Goal: Task Accomplishment & Management: Complete application form

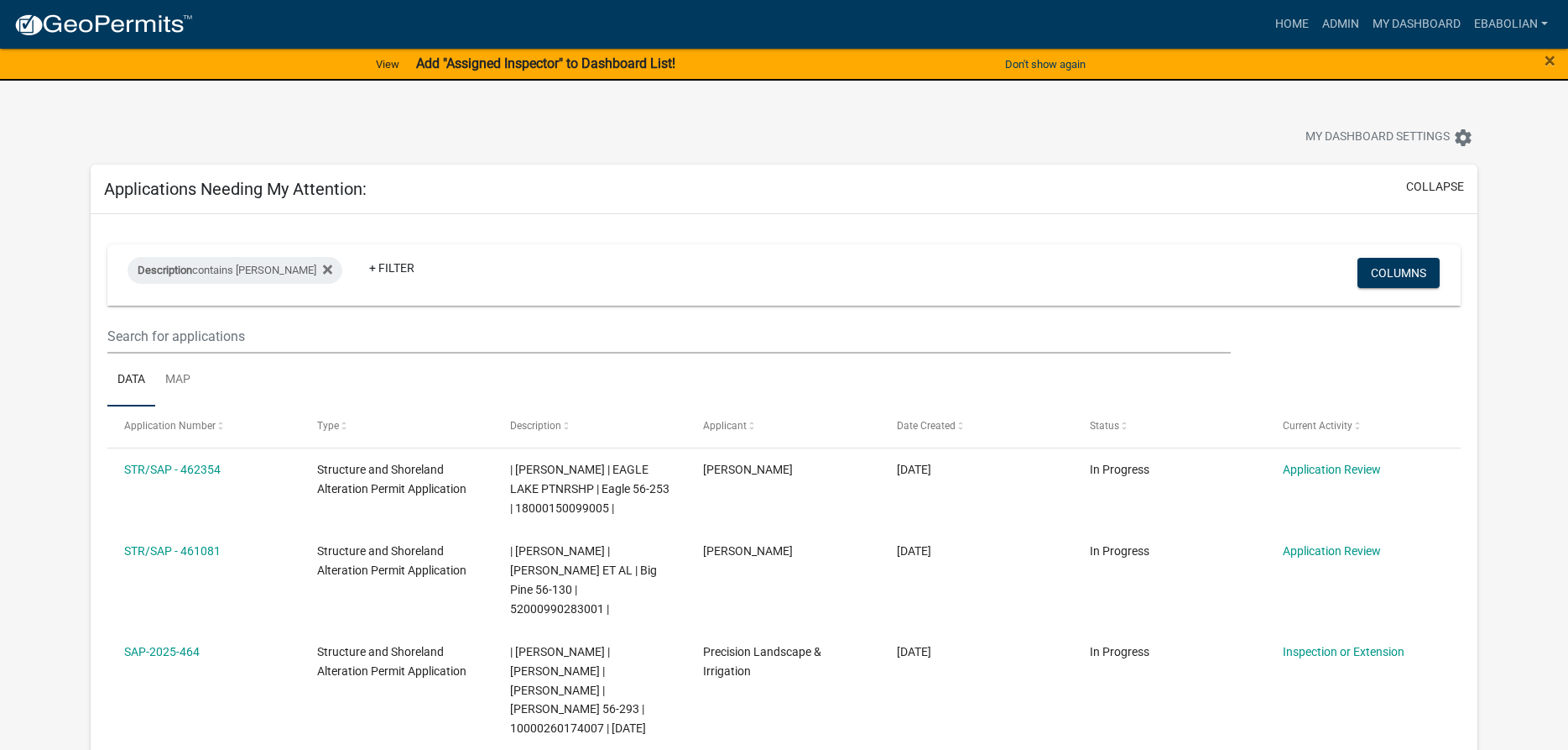
select select "3: 100"
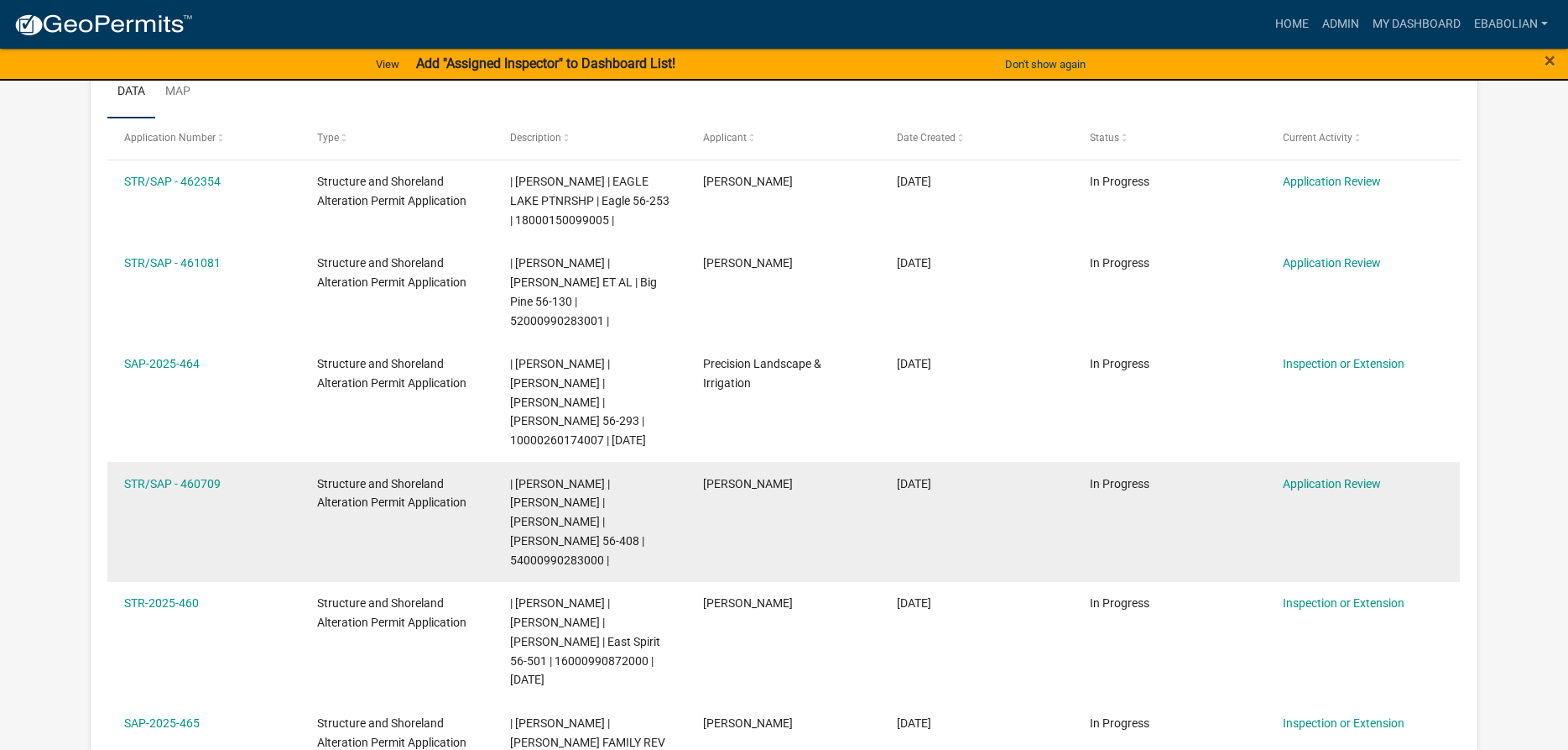
scroll to position [288, 0]
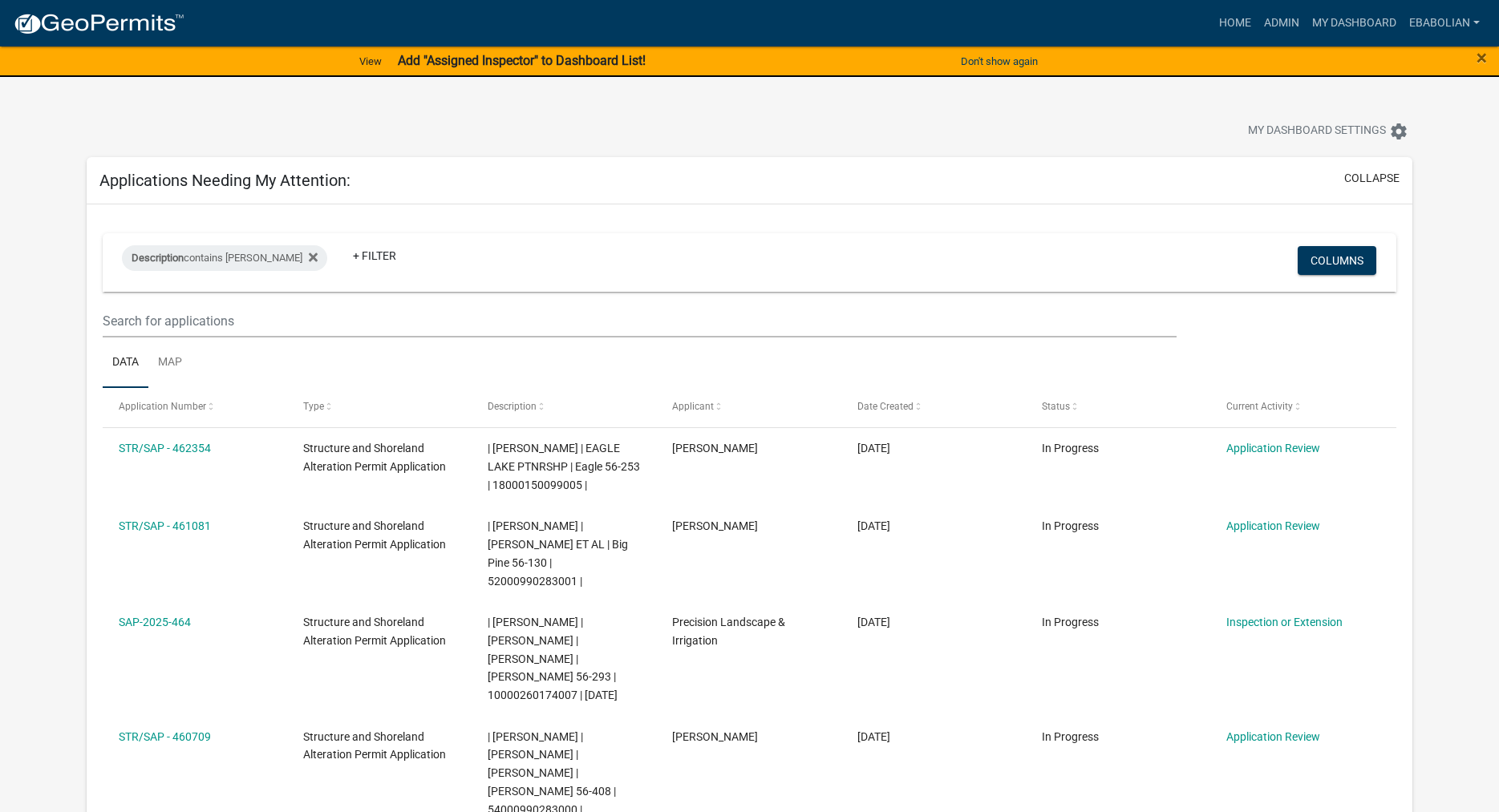
select select "3: 100"
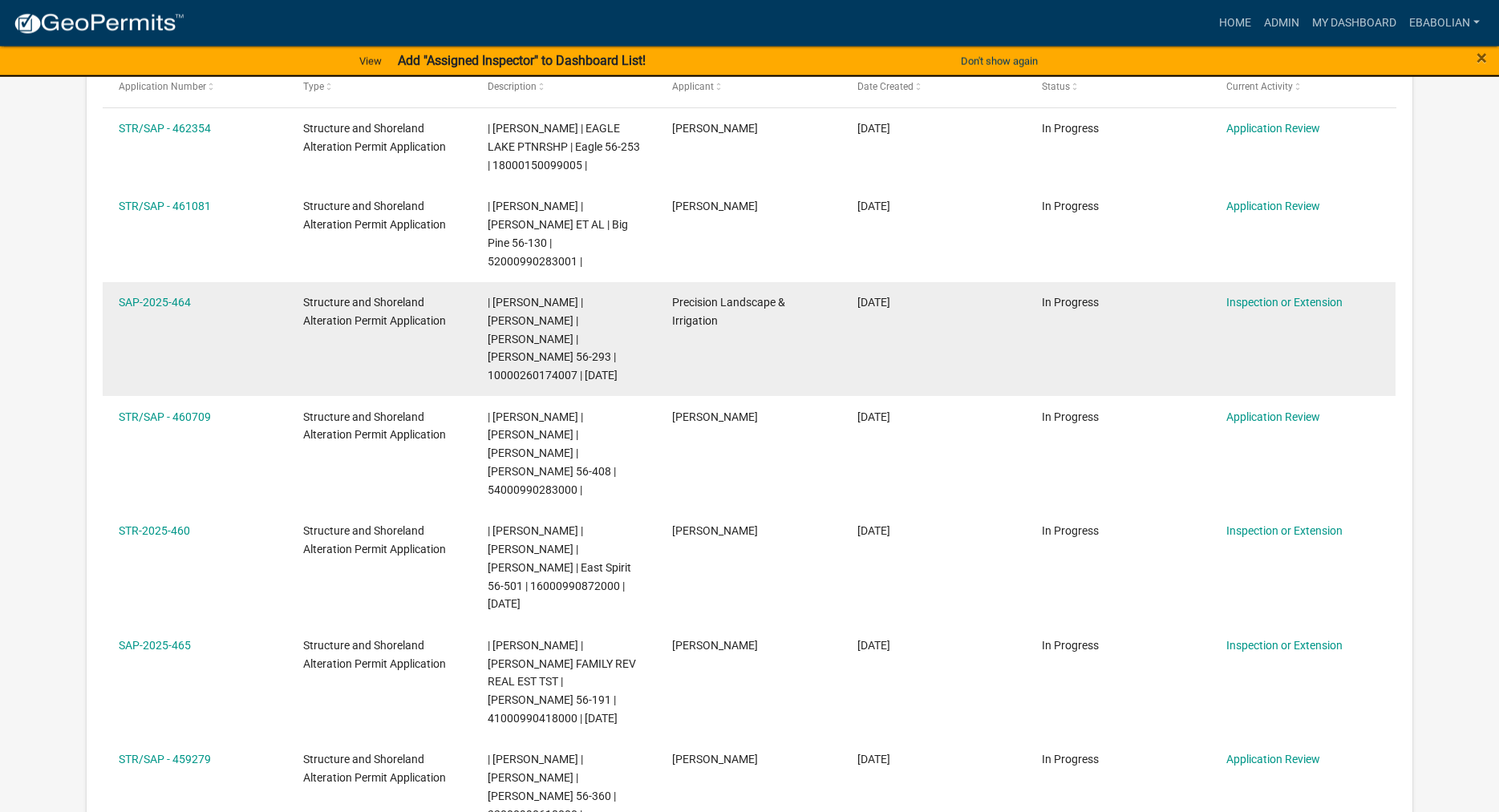
scroll to position [327, 0]
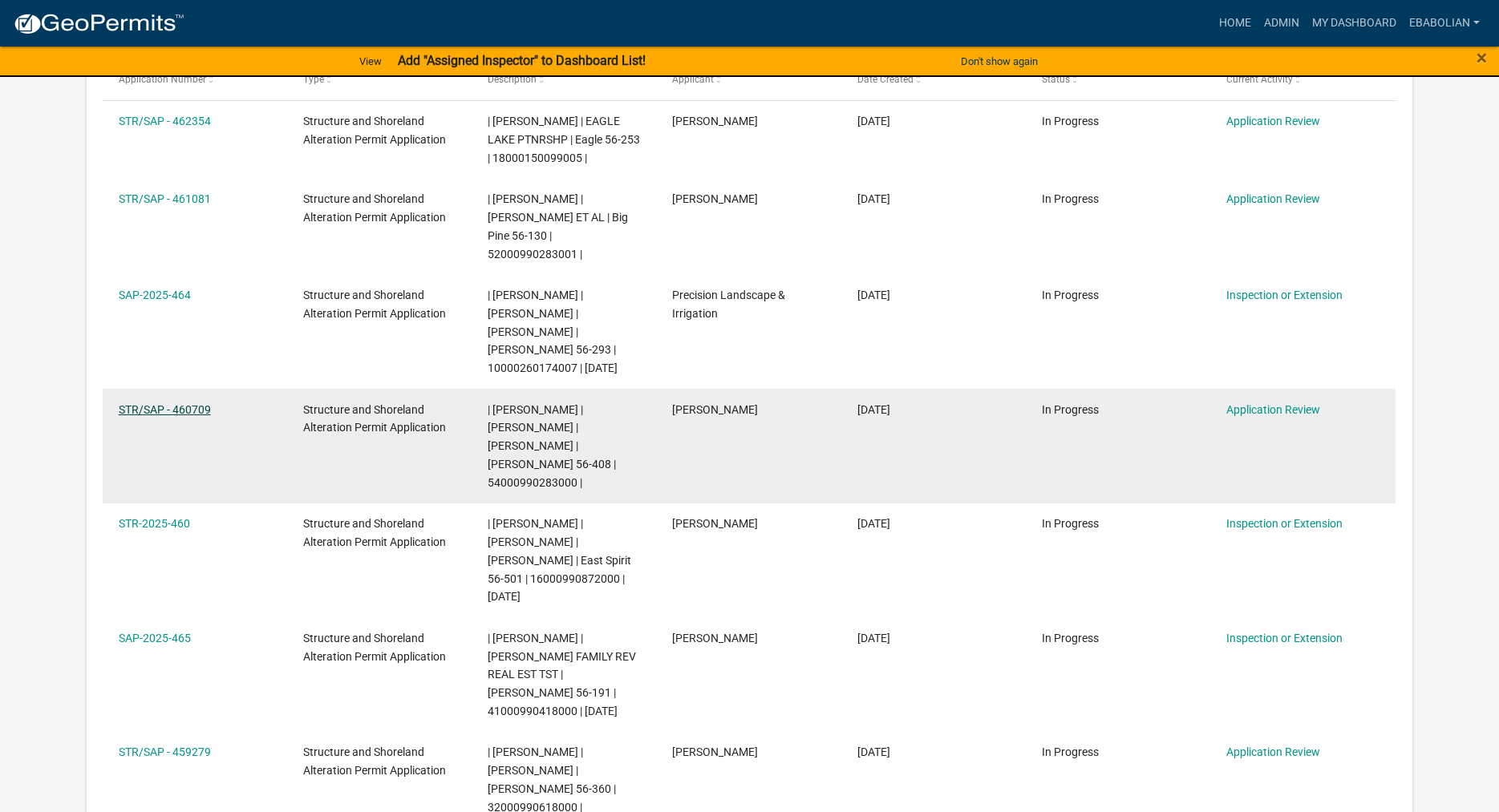
click at [168, 403] on link "STR/SAP - 460709" at bounding box center [164, 410] width 92 height 13
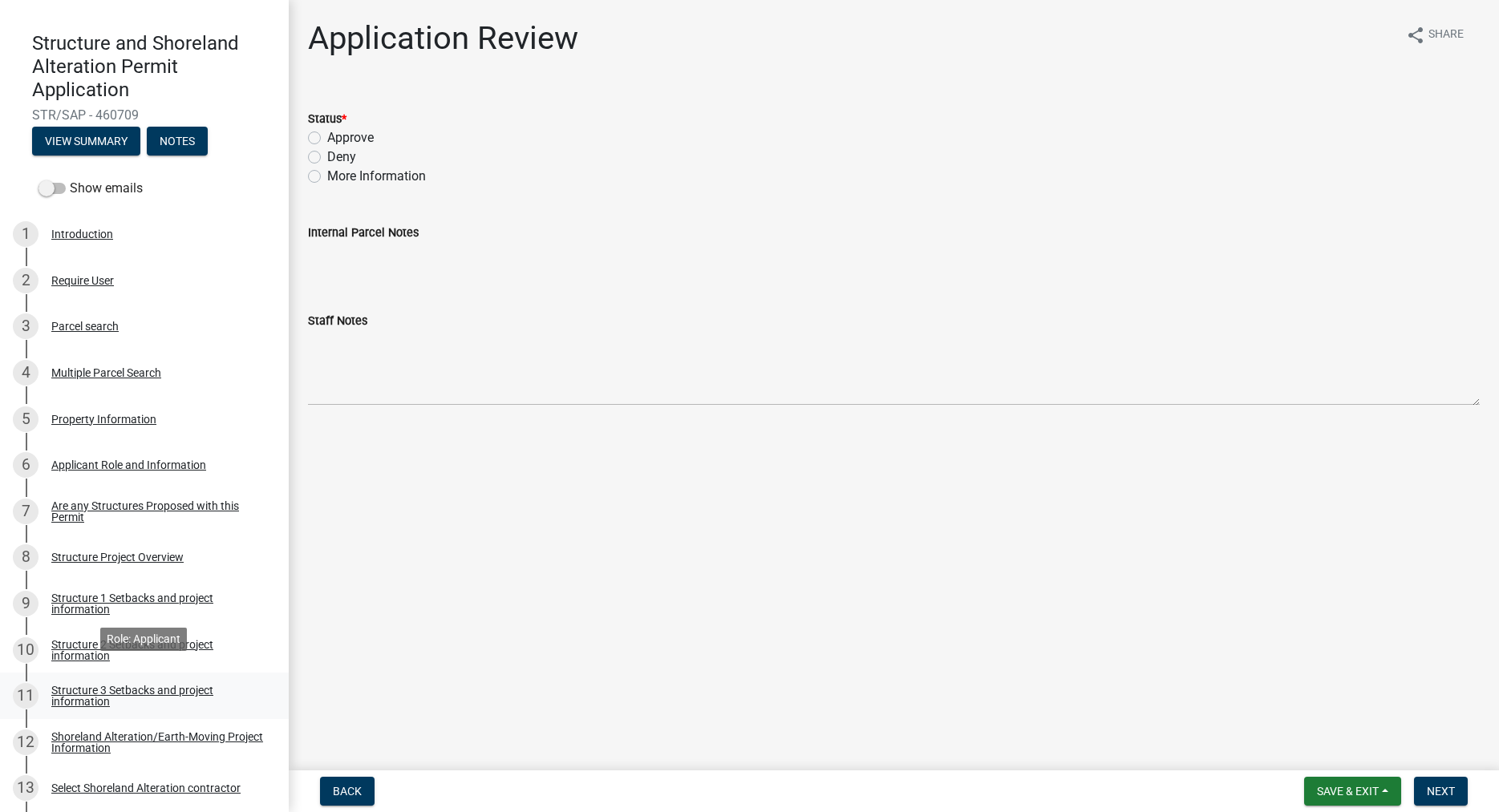
scroll to position [82, 0]
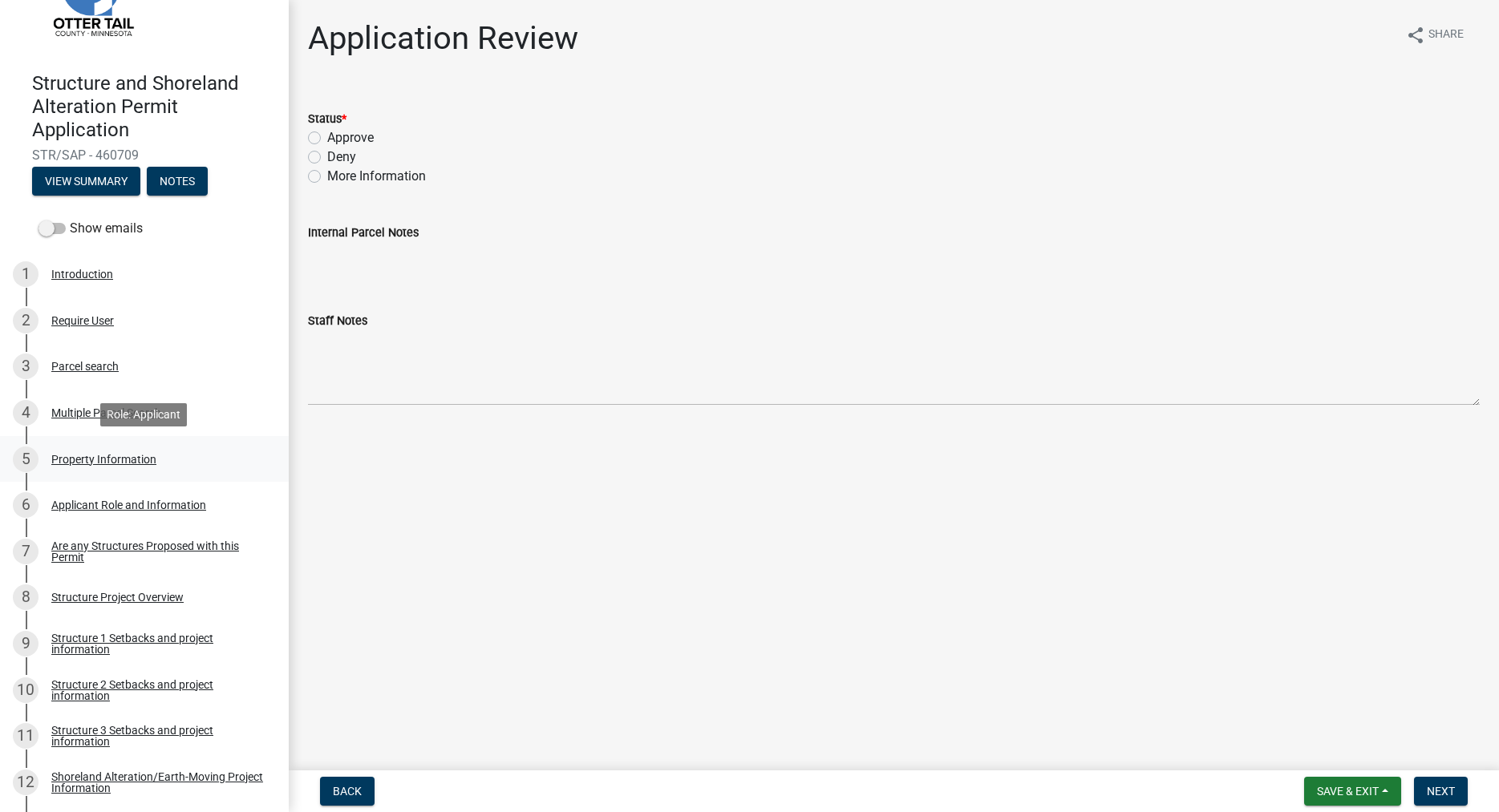
click at [92, 452] on div "5 Property Information" at bounding box center [138, 459] width 250 height 25
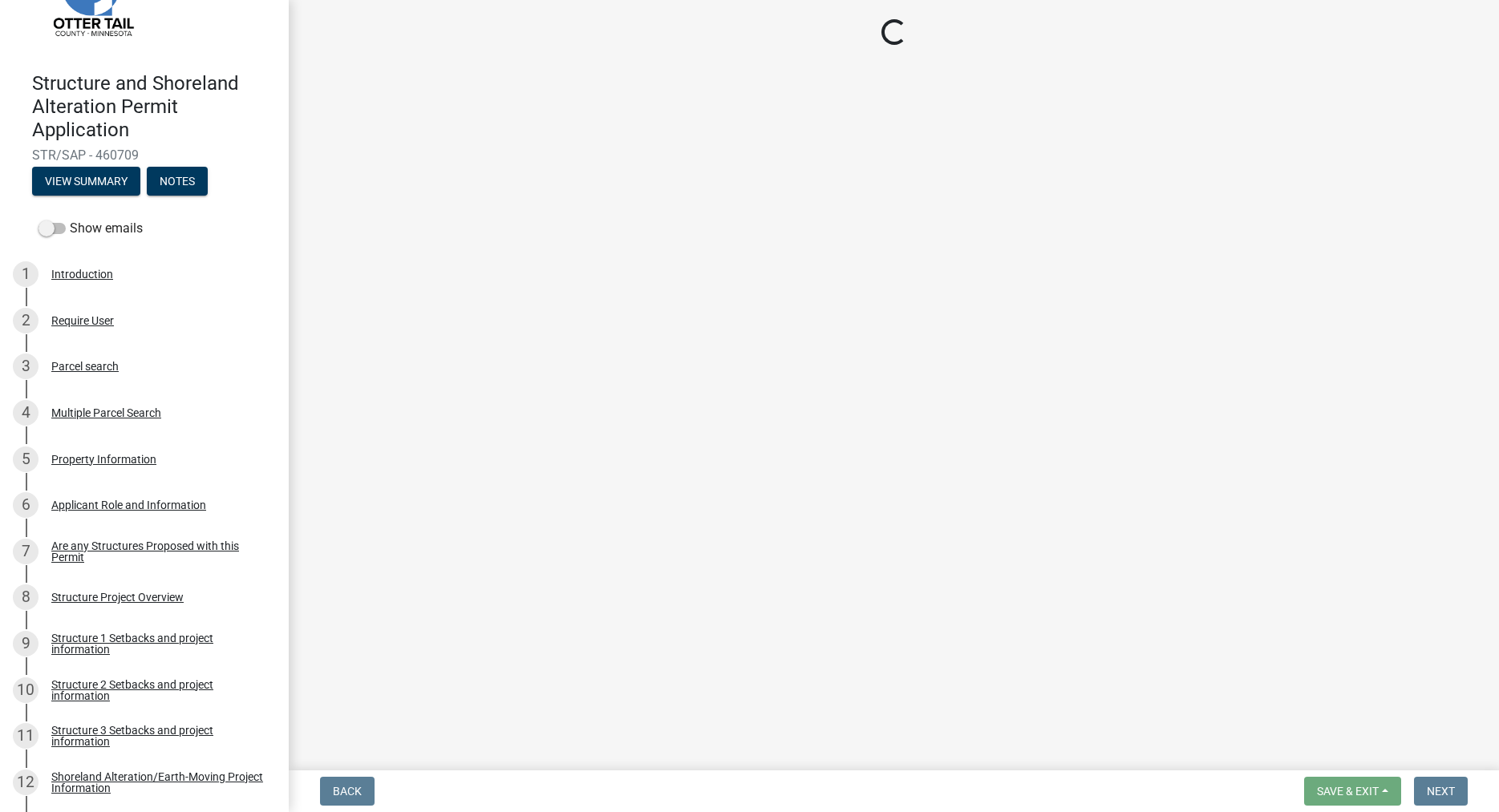
select select "31c9e779-e04a-482b-9772-0aeeacd1d6ab"
select select "9233bc03-43b7-4bc3-a622-0f4482adc204"
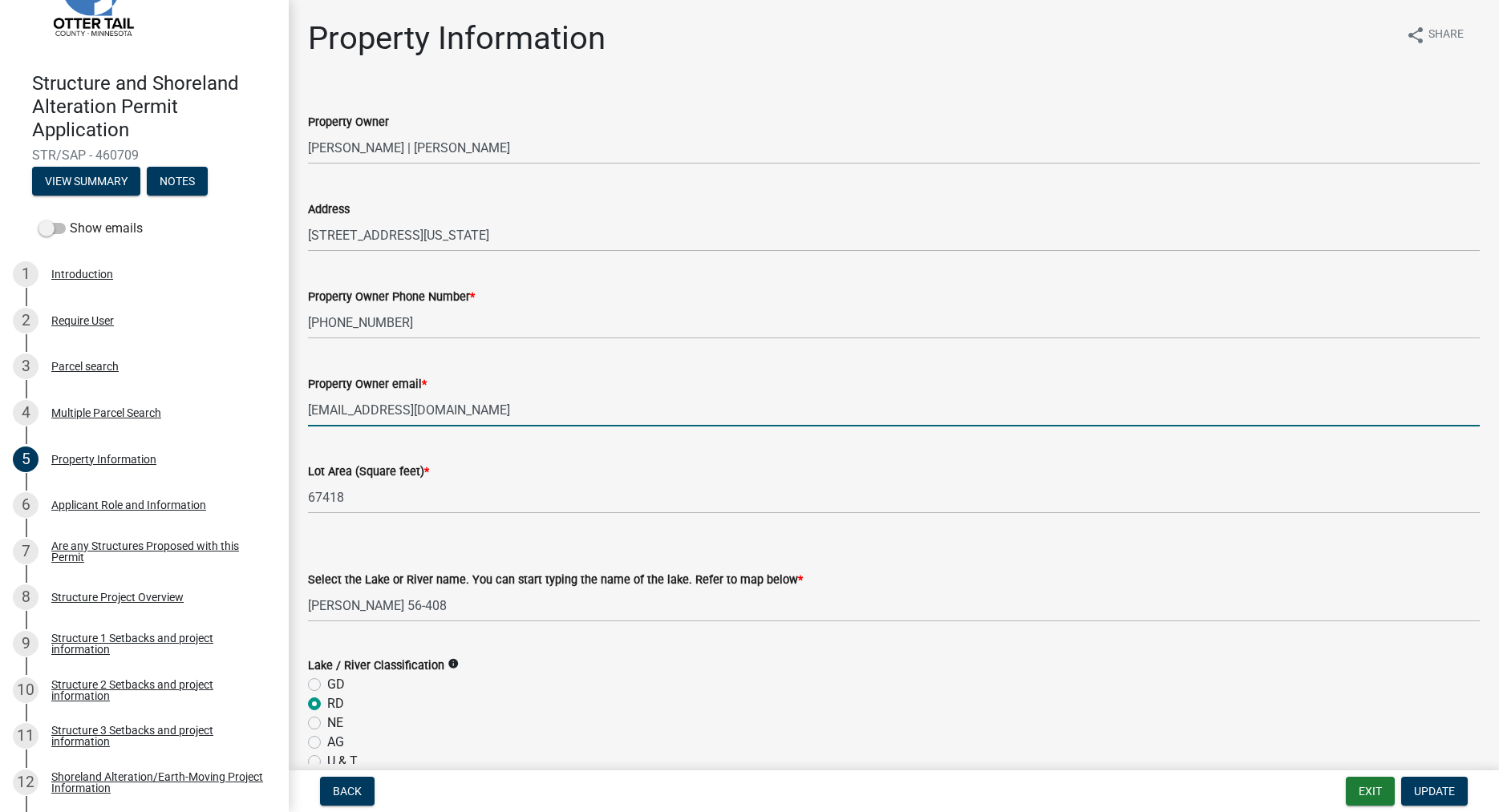
drag, startPoint x: 455, startPoint y: 411, endPoint x: 334, endPoint y: 406, distance: 121.1
click at [334, 406] on input "tldockendorf@yahoo.com" at bounding box center [894, 410] width 1172 height 32
drag, startPoint x: 457, startPoint y: 409, endPoint x: 309, endPoint y: 412, distance: 148.0
click at [309, 412] on input "tldockendorf@yahoo.com" at bounding box center [894, 410] width 1172 height 32
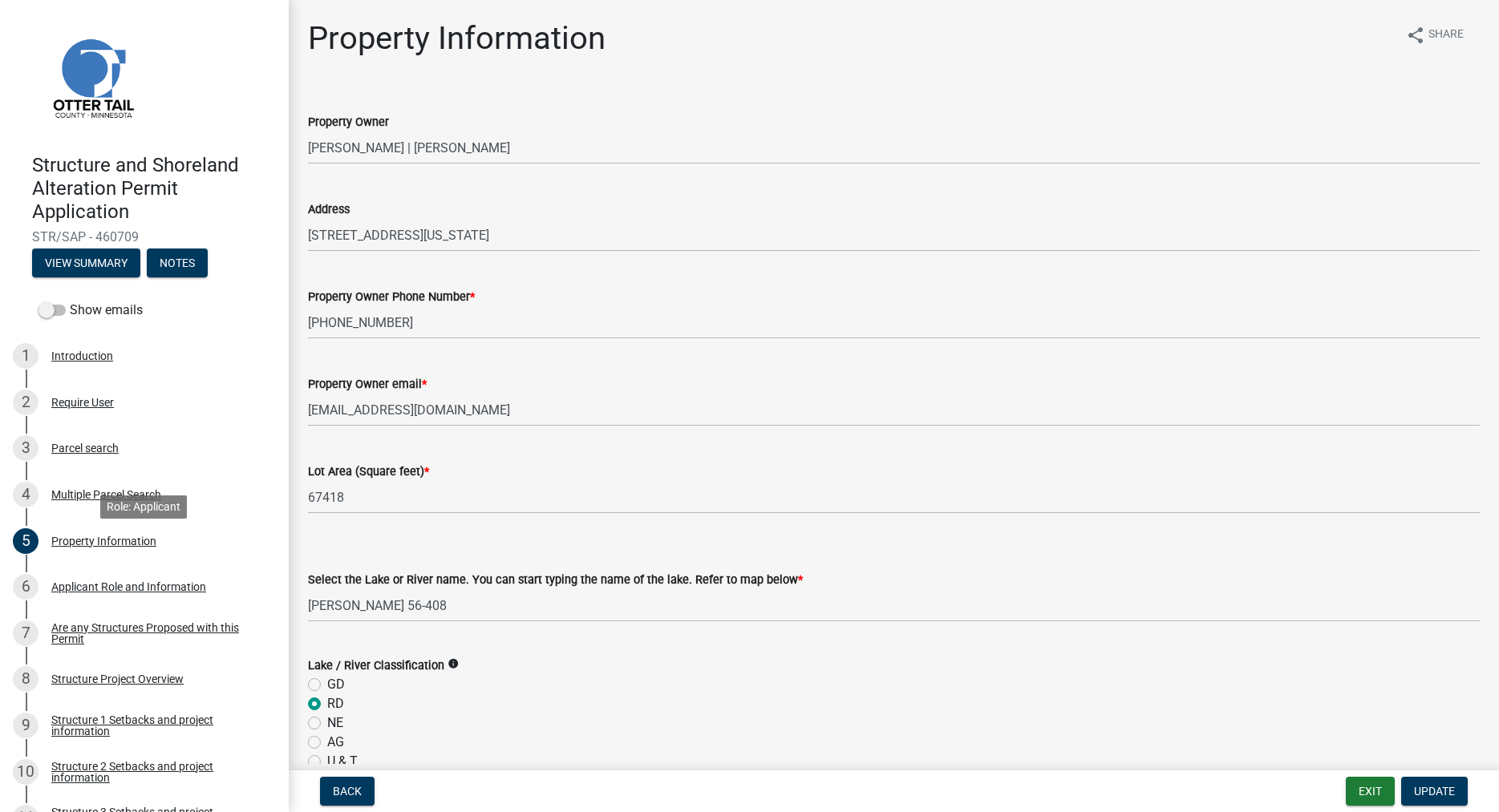
select select "31c9e779-e04a-482b-9772-0aeeacd1d6ab"
select select "9233bc03-43b7-4bc3-a622-0f4482adc204"
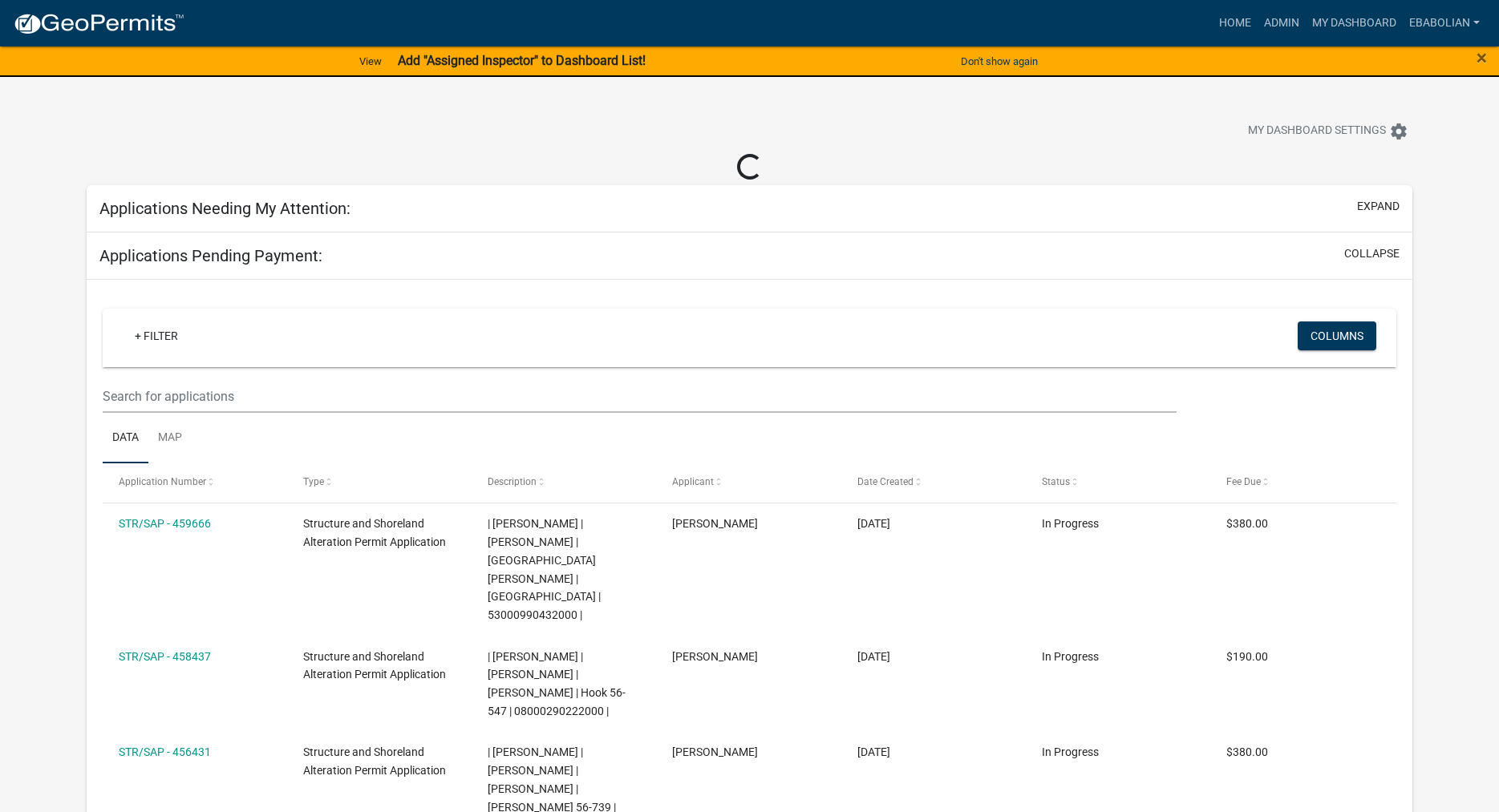
select select "3: 100"
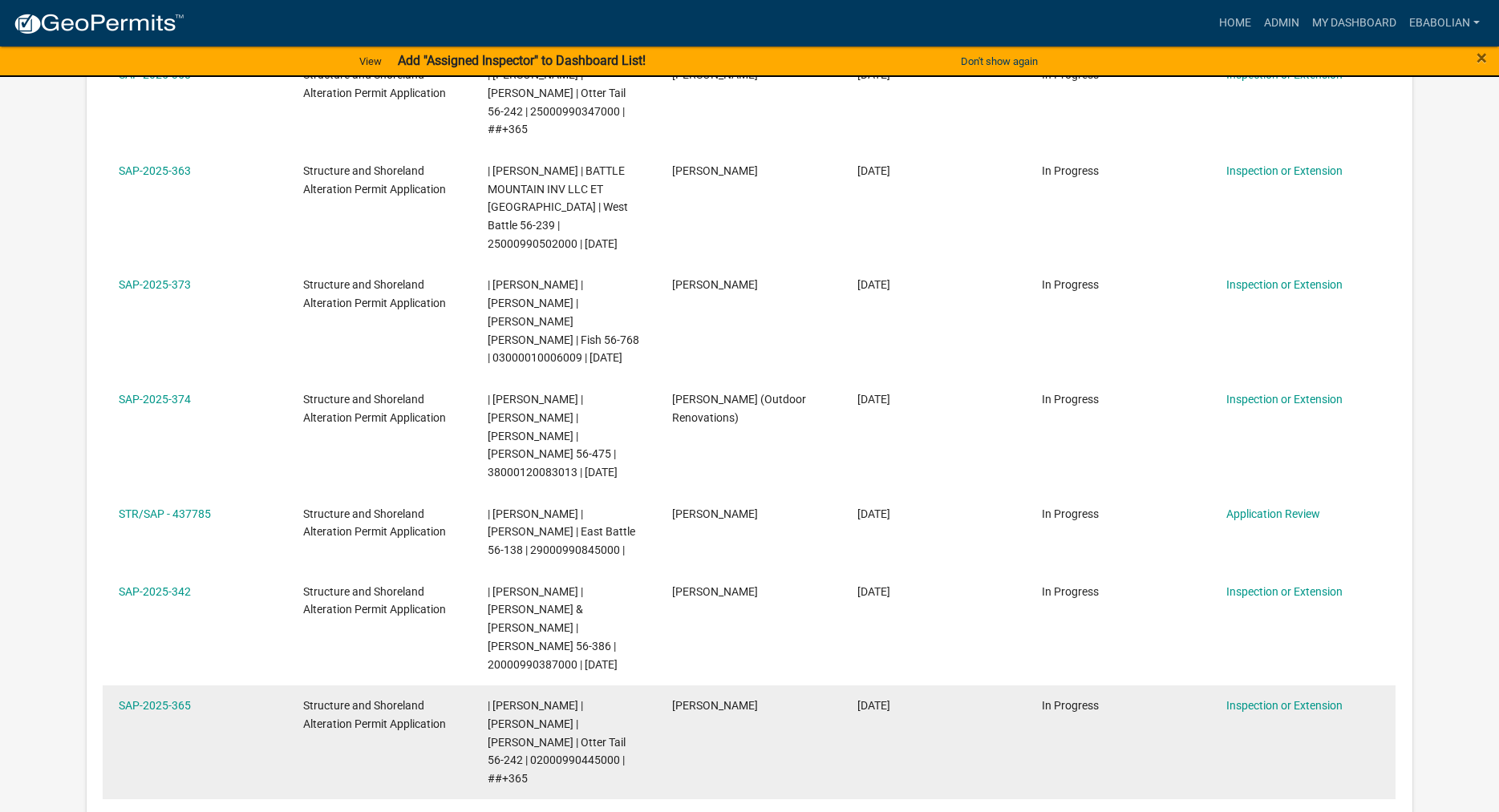
scroll to position [3681, 0]
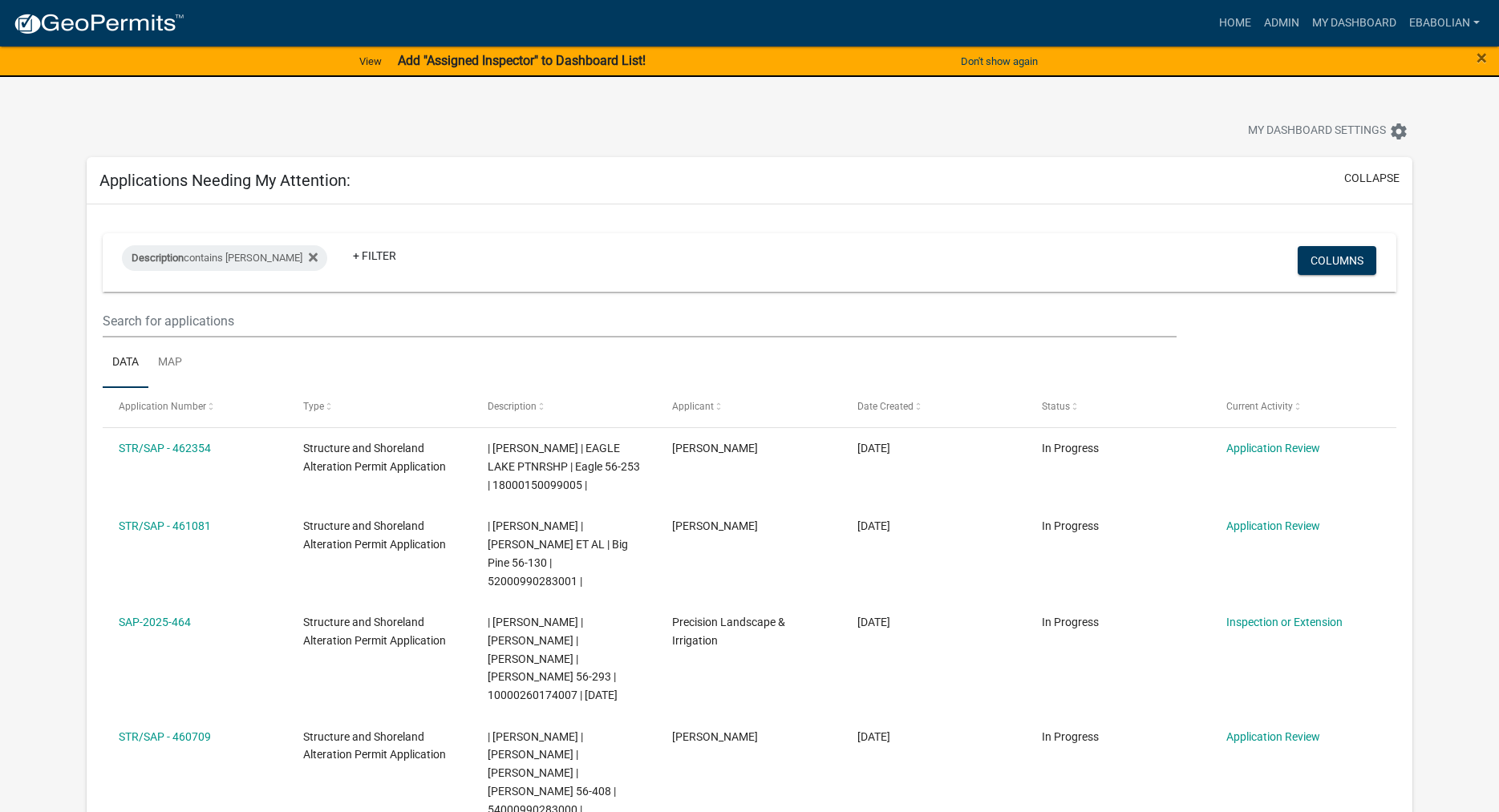
select select "3: 100"
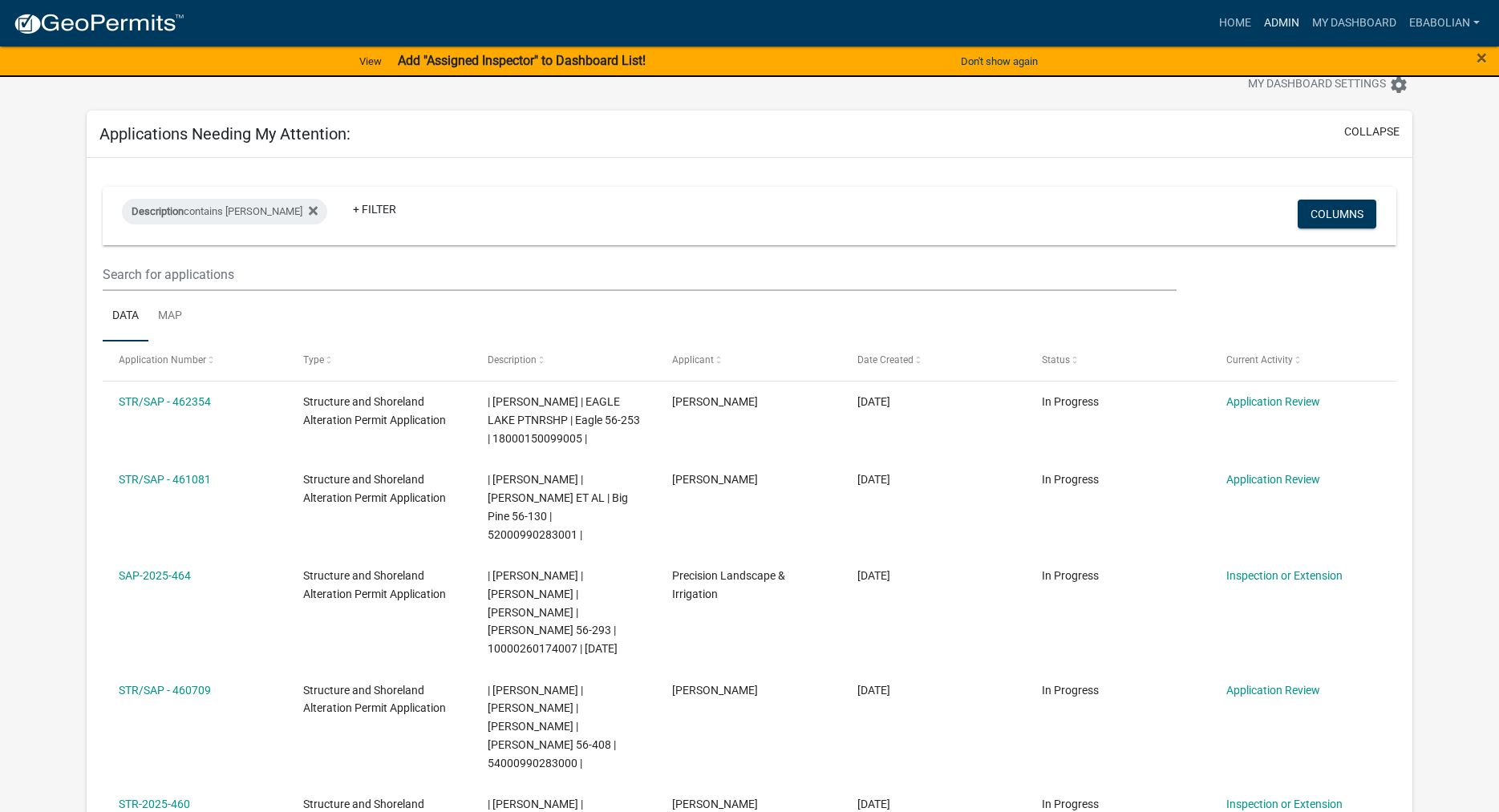
click at [1274, 19] on link "Admin" at bounding box center [1281, 23] width 48 height 31
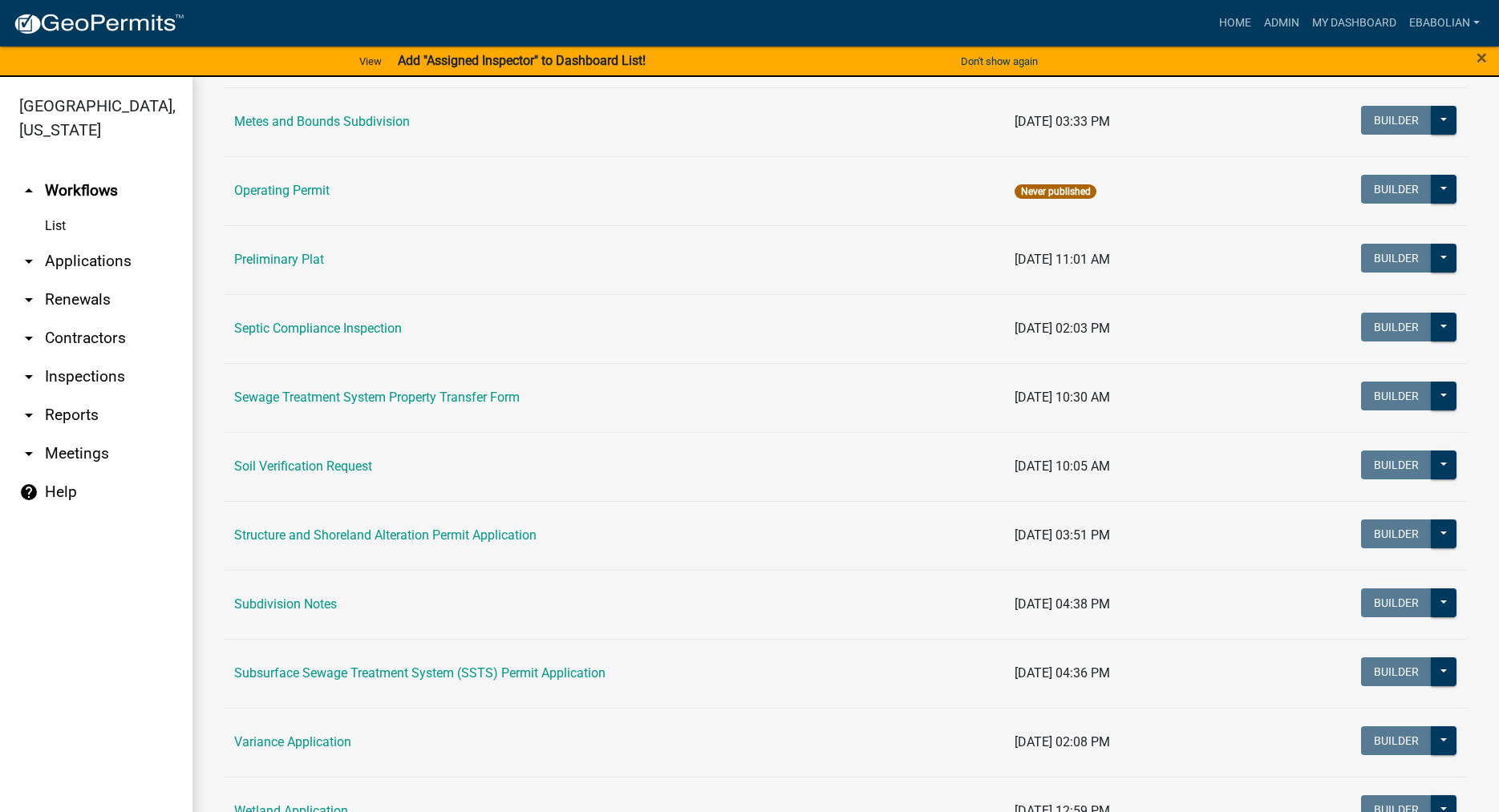
scroll to position [731, 0]
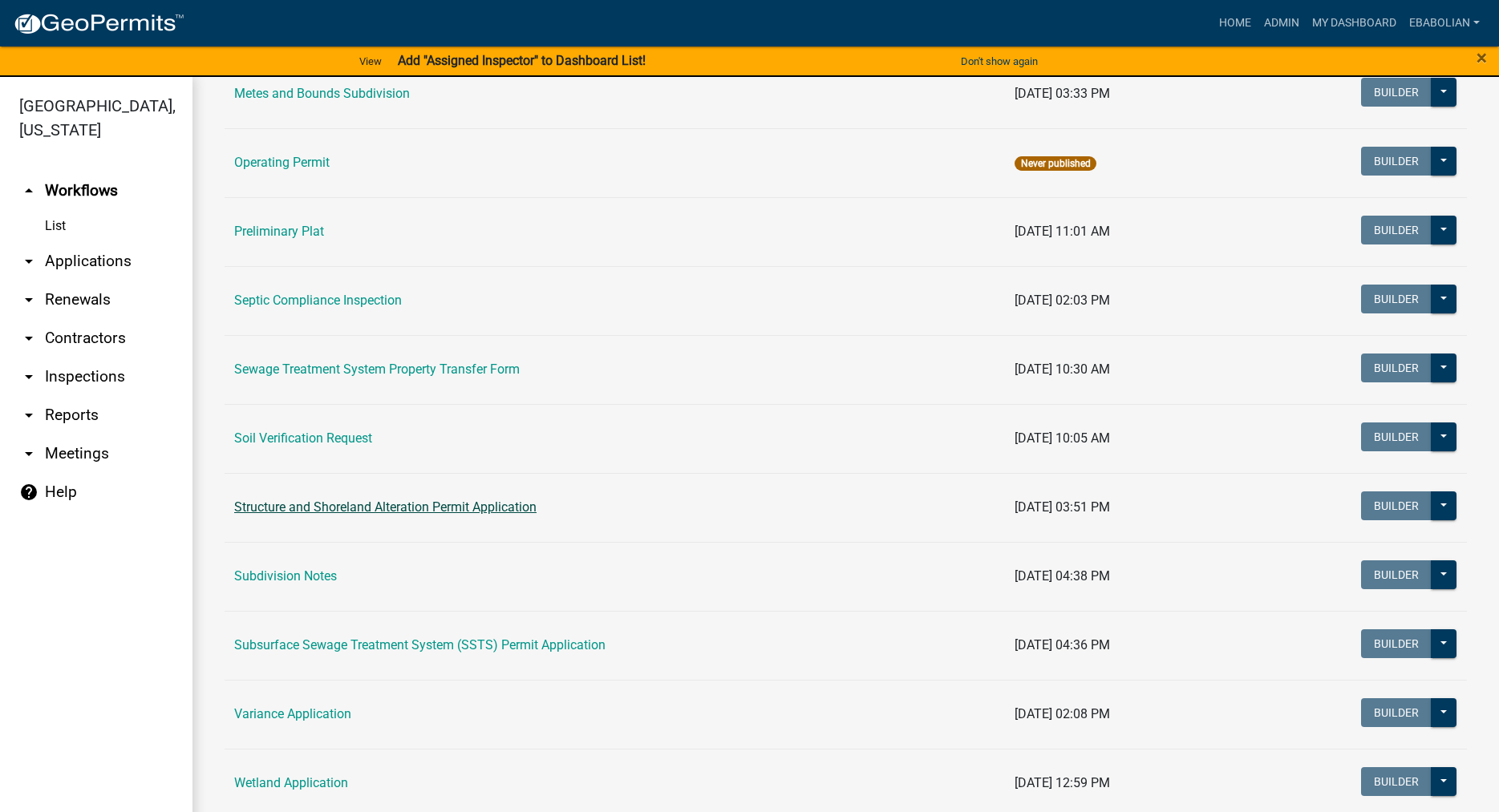
click at [334, 506] on link "Structure and Shoreland Alteration Permit Application" at bounding box center [385, 507] width 303 height 15
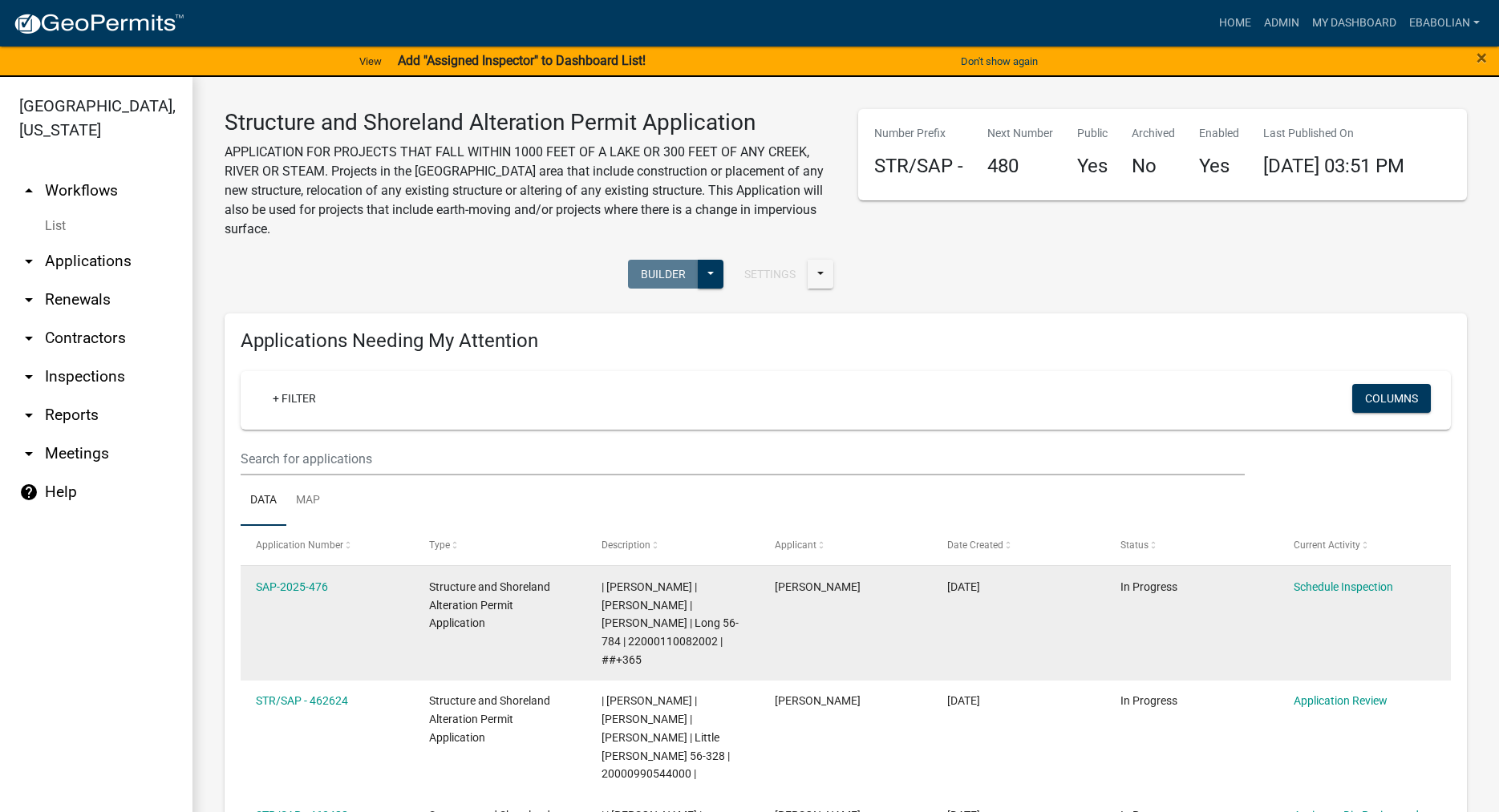
select select "3: 100"
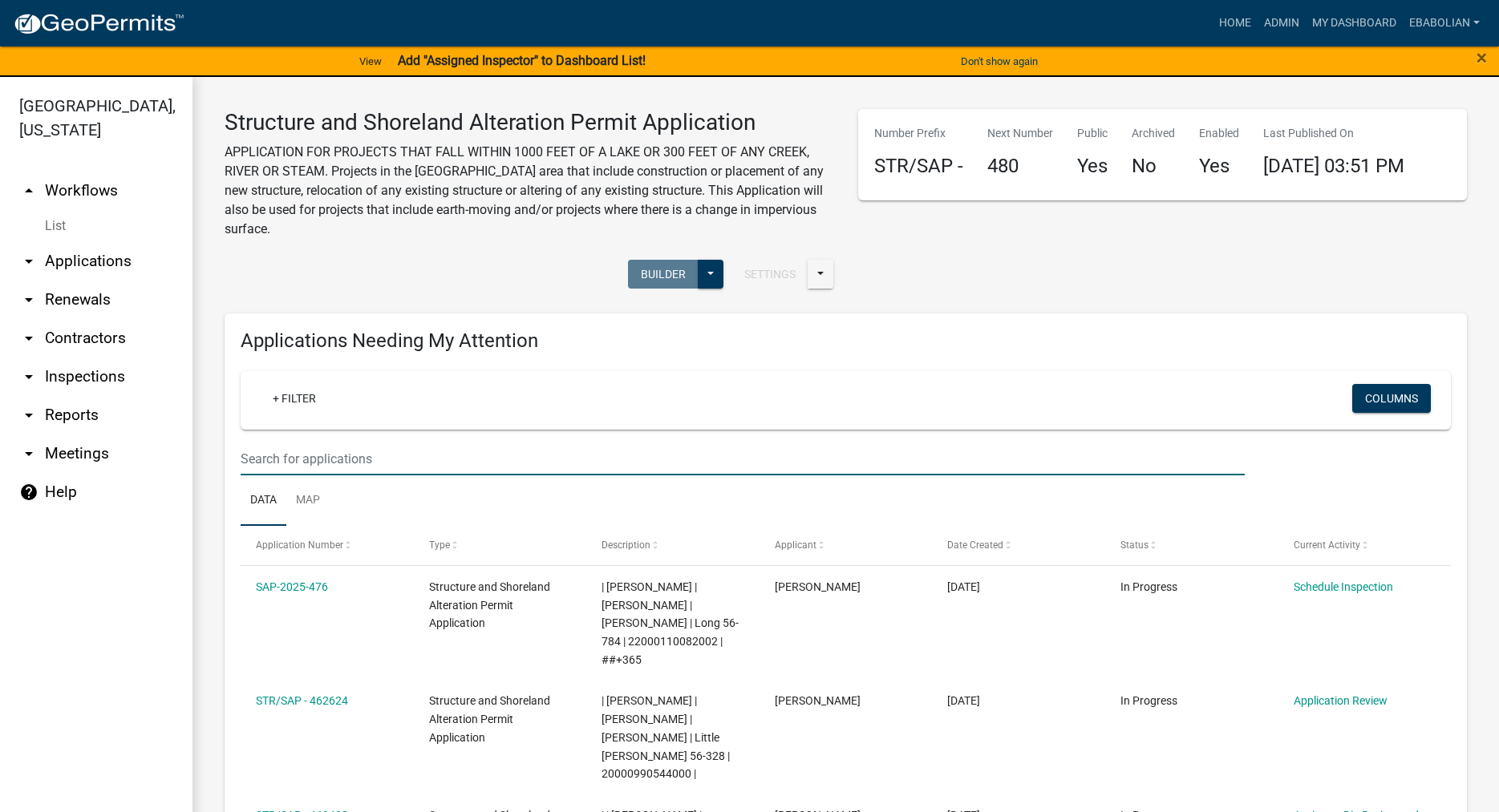
click at [331, 452] on input "text" at bounding box center [742, 459] width 1004 height 32
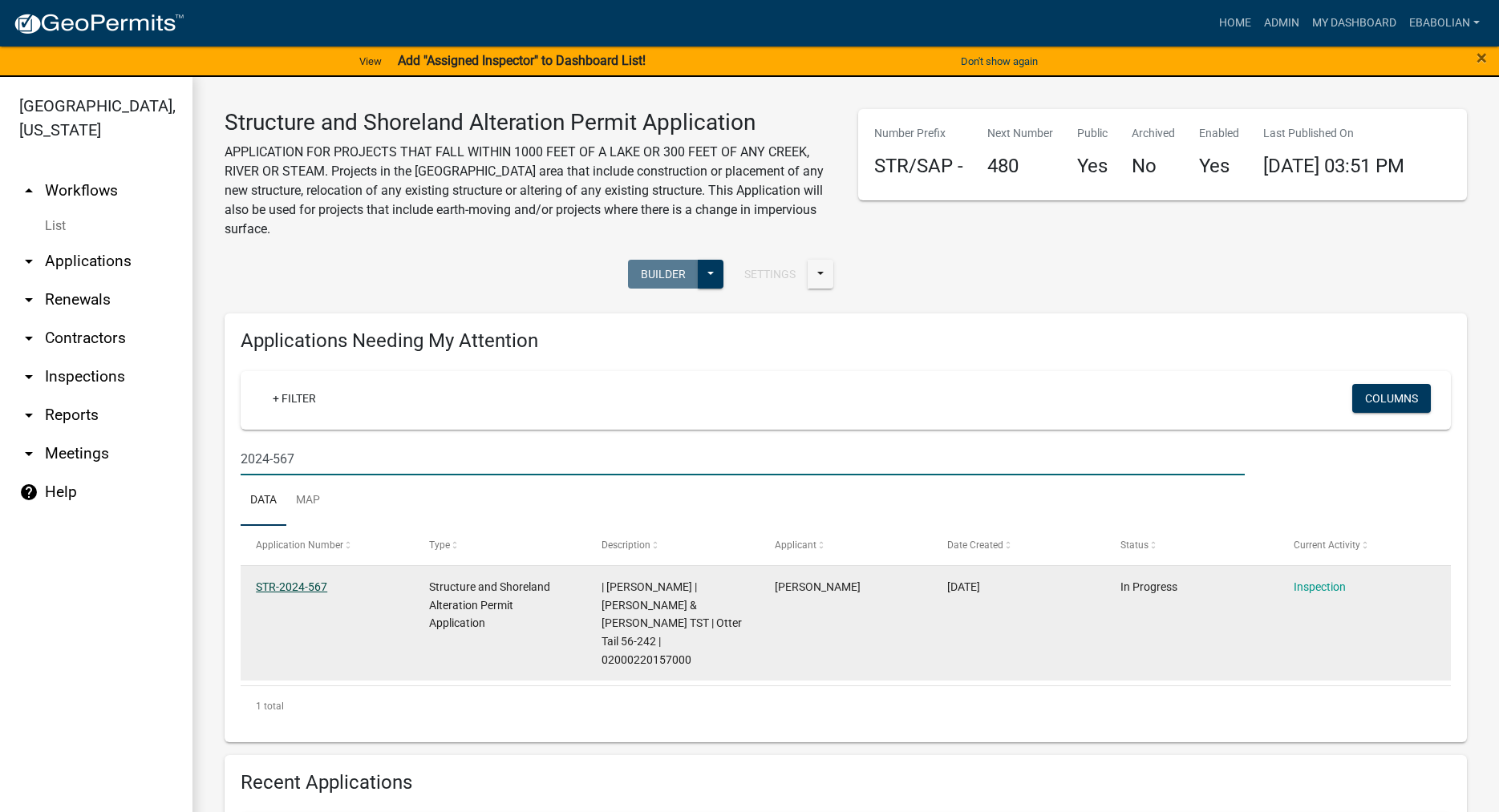
type input "2024-567"
click at [281, 587] on link "STR-2024-567" at bounding box center [291, 587] width 71 height 13
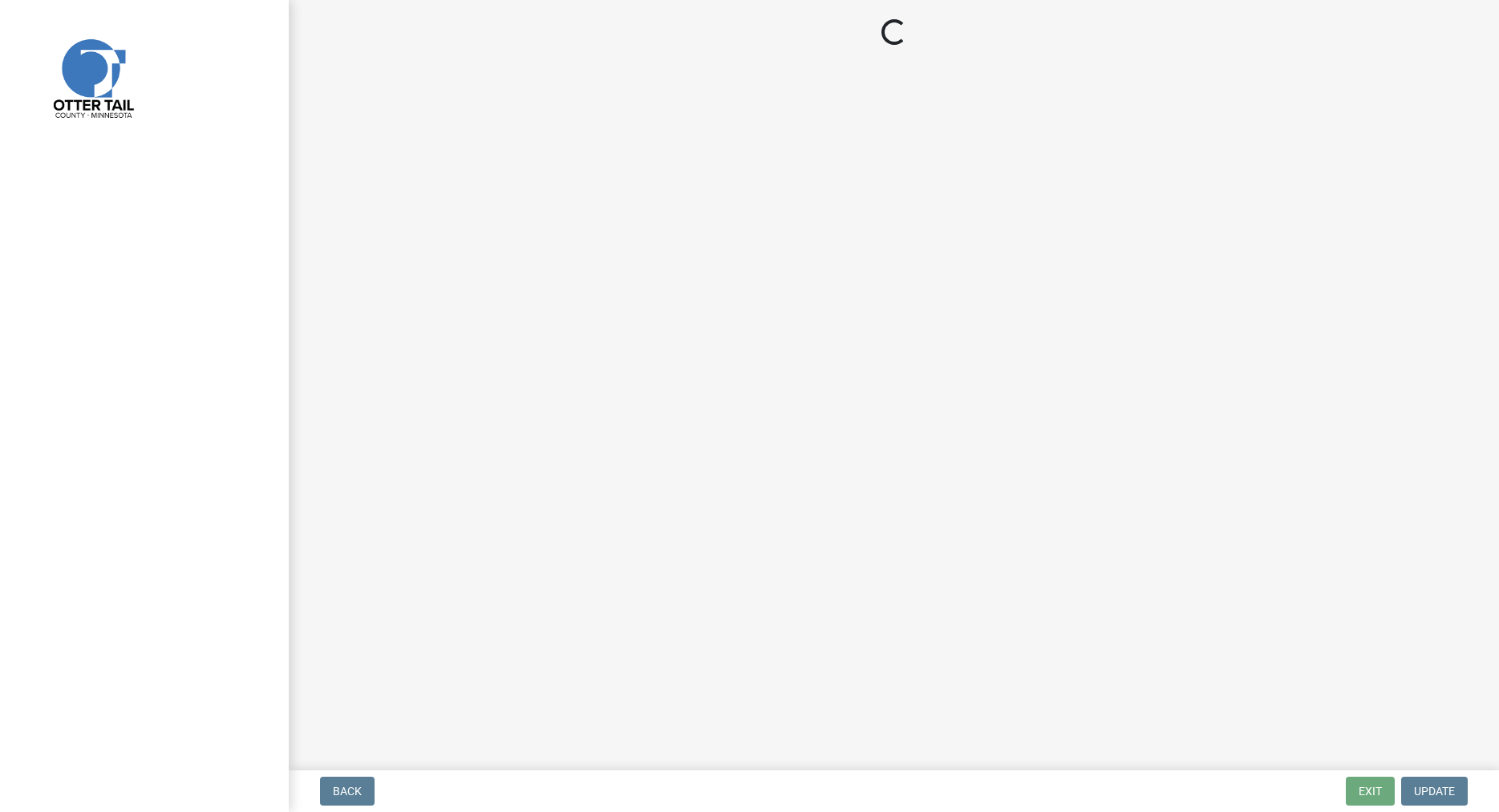
select select "710d5f49-2663-4e73-9718-d0c4e189f5ed"
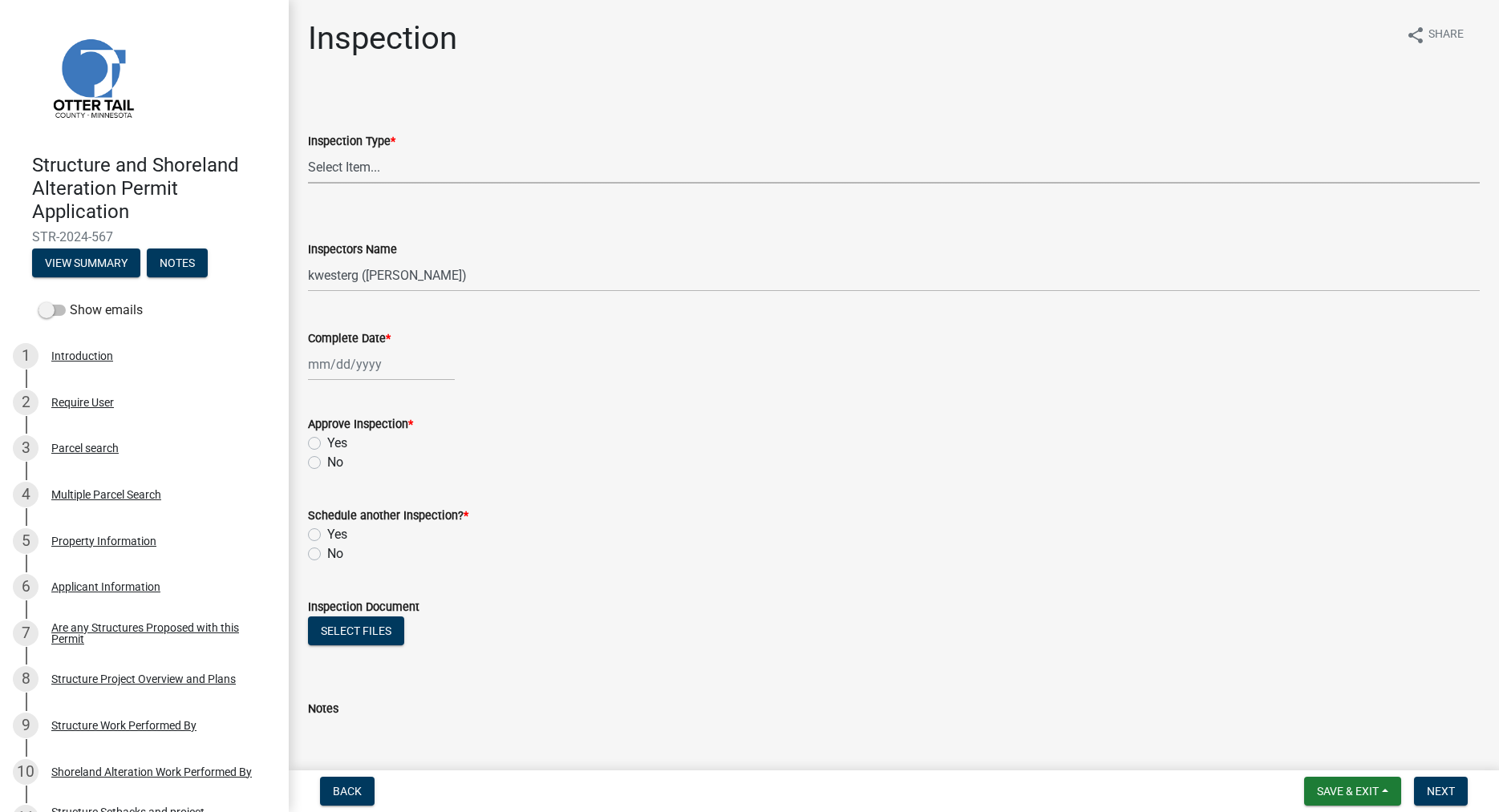
click at [308, 151] on select "Select Item... Footing / Structure Inspection Shoreland Alteration Not Built" at bounding box center [894, 167] width 1172 height 32
click option "Footing / Structure Inspection" at bounding box center [0, 0] width 0 height 0
select select "29b027fa-a62f-4639-a4c1-67ac8b0bd2a2"
click at [308, 259] on select "Select Item... btollefson (Brittany Tollefson) alexisnewark (Alexis Newark) epl…" at bounding box center [894, 274] width 1172 height 32
select select "cd31a072-cd4e-4306-9b8c-c26eab70e9de"
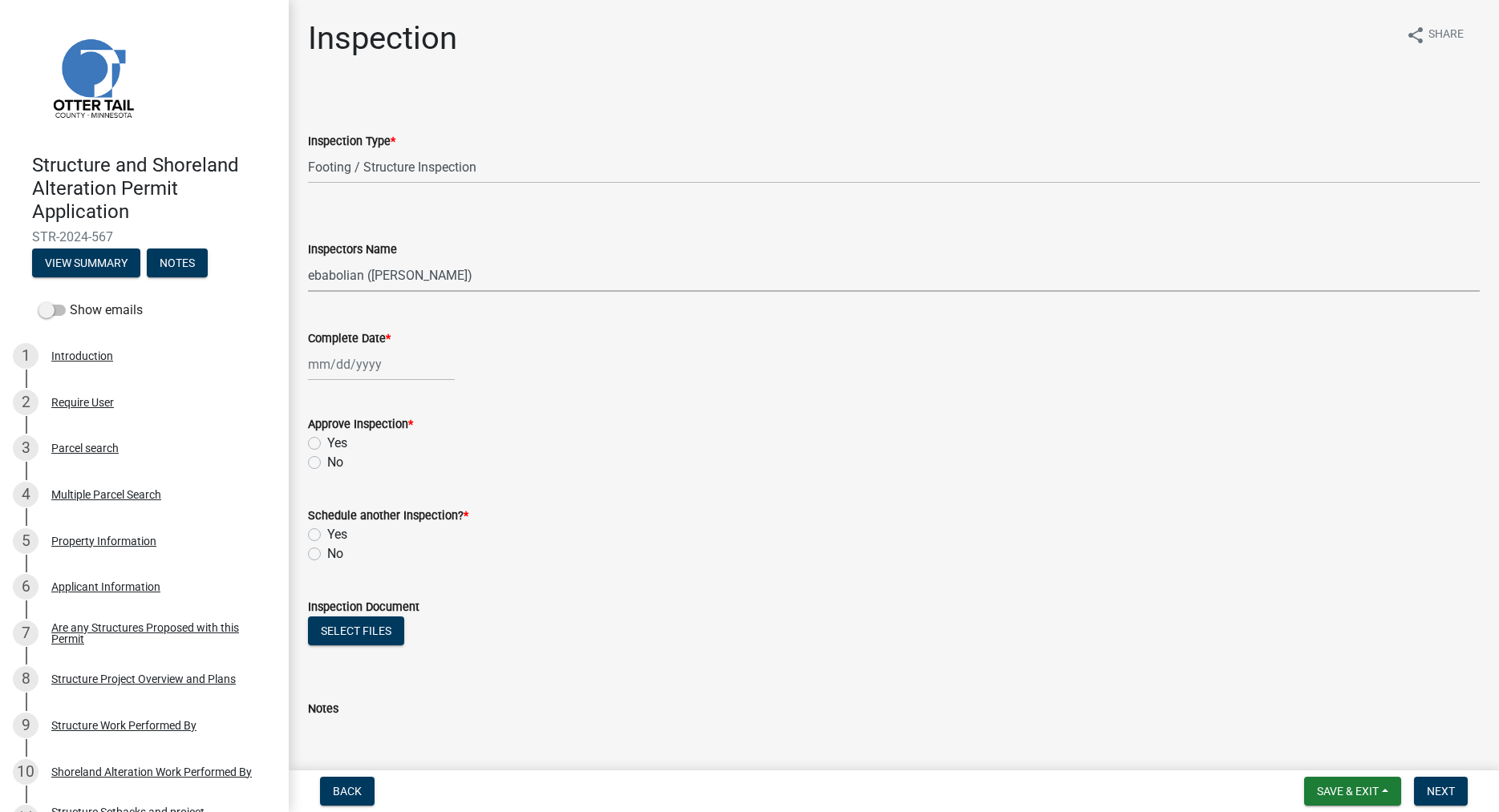
click option "ebabolian (Eric Babolian)" at bounding box center [0, 0] width 0 height 0
click at [335, 367] on input "Complete Date *" at bounding box center [381, 364] width 146 height 32
select select "8"
select select "2025"
click at [322, 394] on button "Previous month" at bounding box center [325, 398] width 19 height 25
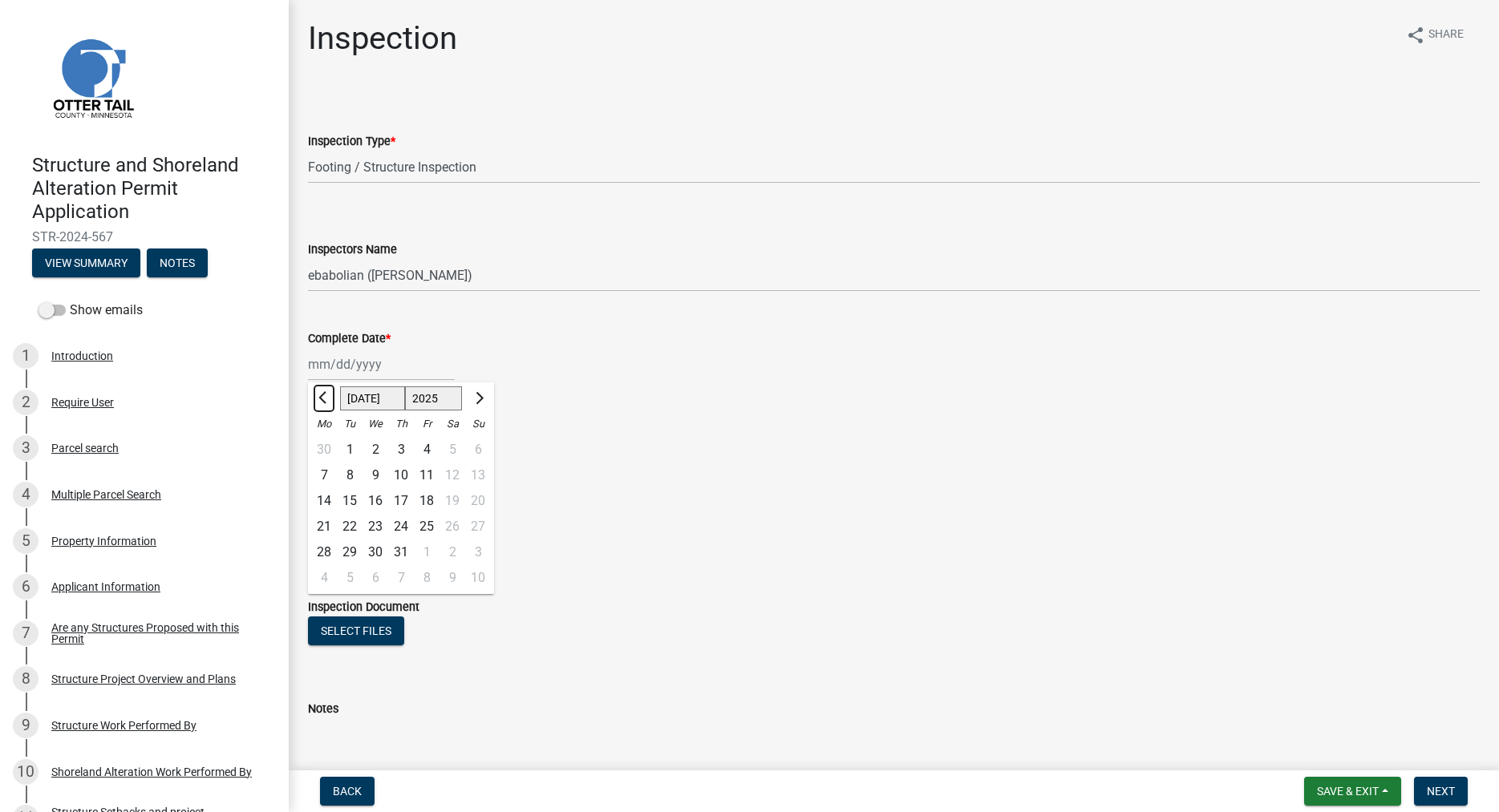
click at [322, 394] on button "Previous month" at bounding box center [325, 398] width 19 height 25
select select "5"
click at [350, 467] on div "6" at bounding box center [349, 475] width 25 height 25
type input "[DATE]"
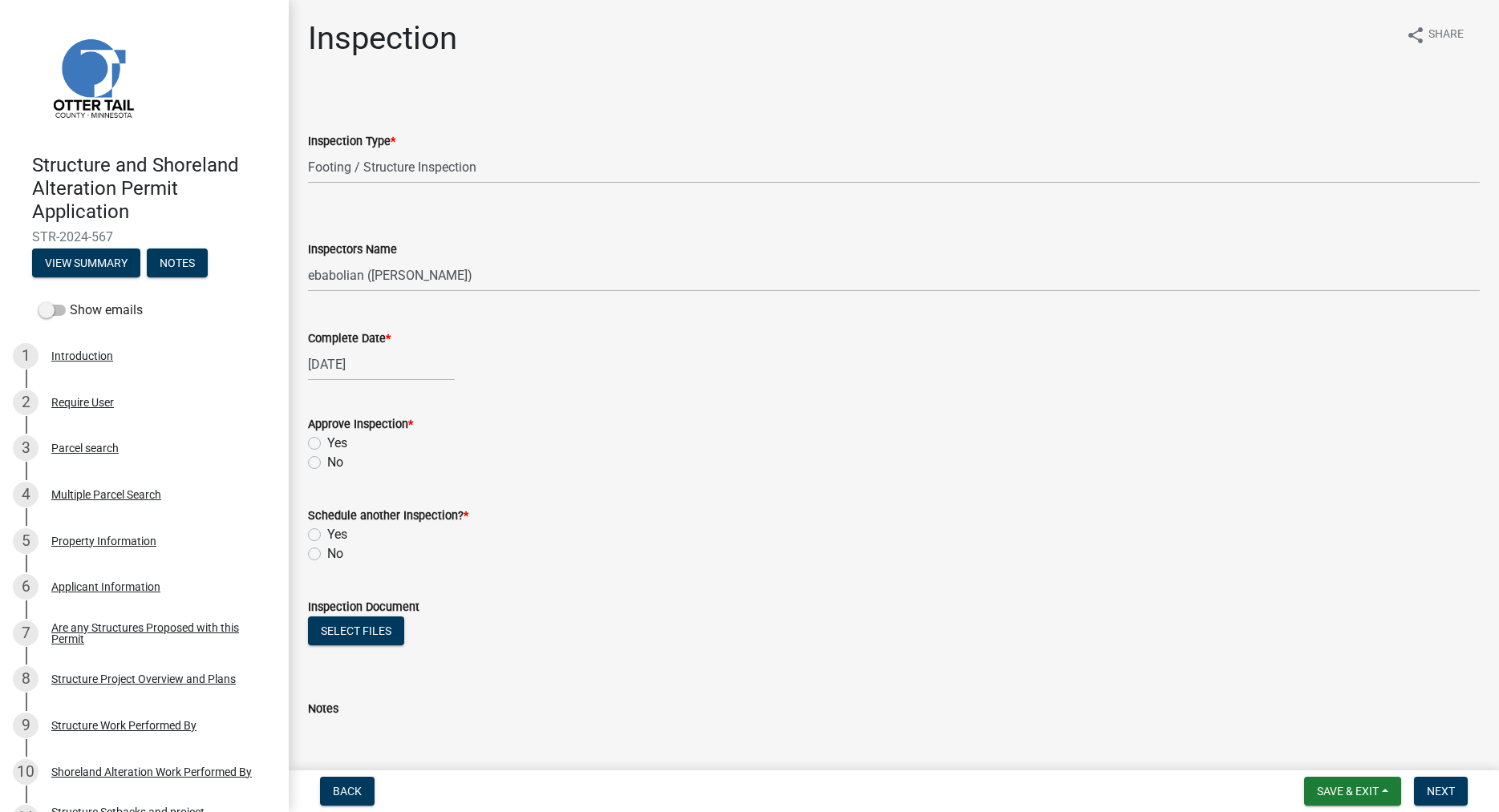
click at [327, 442] on label "Yes" at bounding box center [337, 444] width 20 height 19
click at [327, 442] on input "Yes" at bounding box center [332, 439] width 11 height 11
radio input "true"
click at [327, 556] on label "No" at bounding box center [335, 554] width 16 height 19
click at [327, 555] on input "No" at bounding box center [332, 550] width 11 height 11
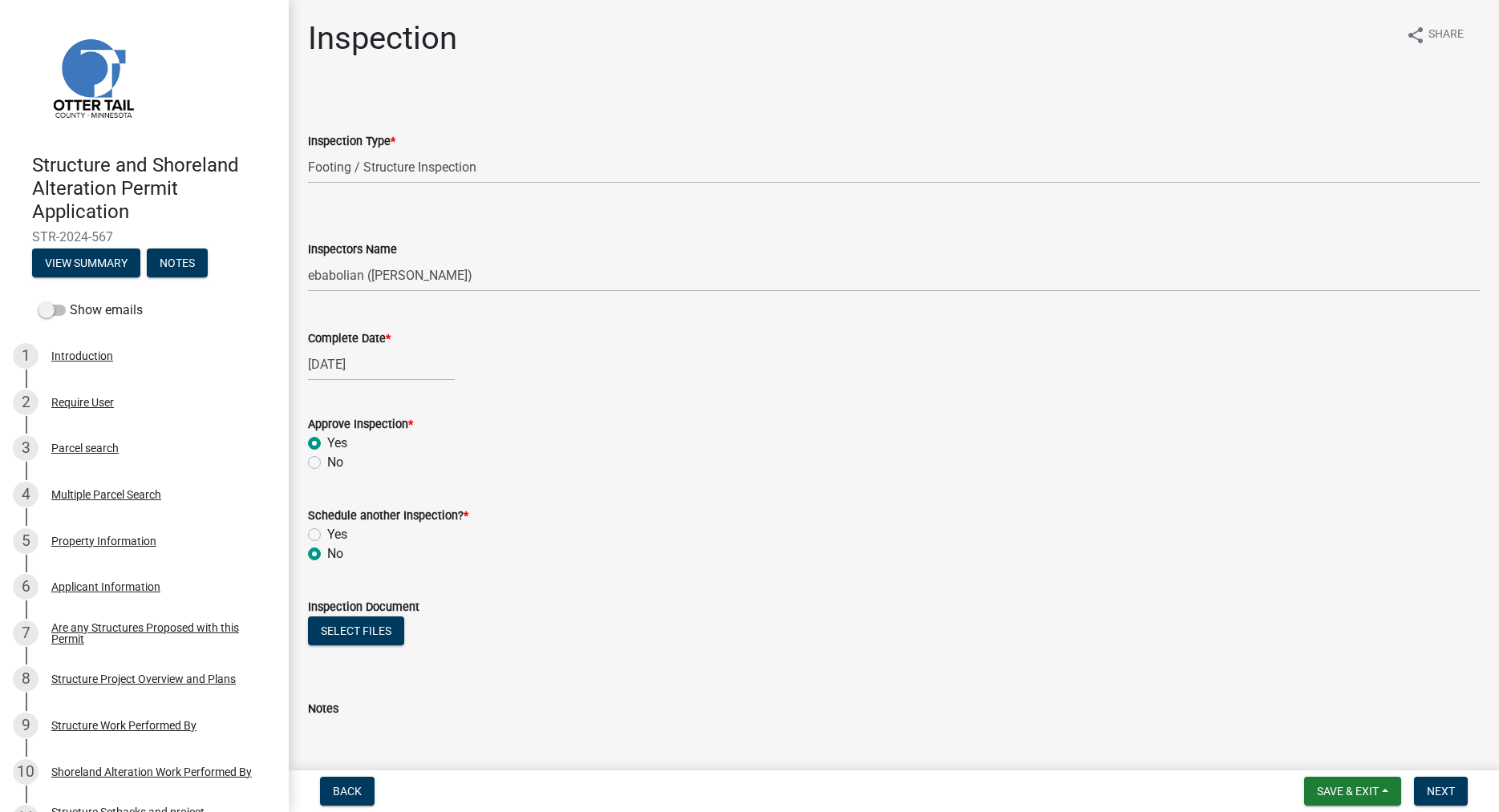
radio input "true"
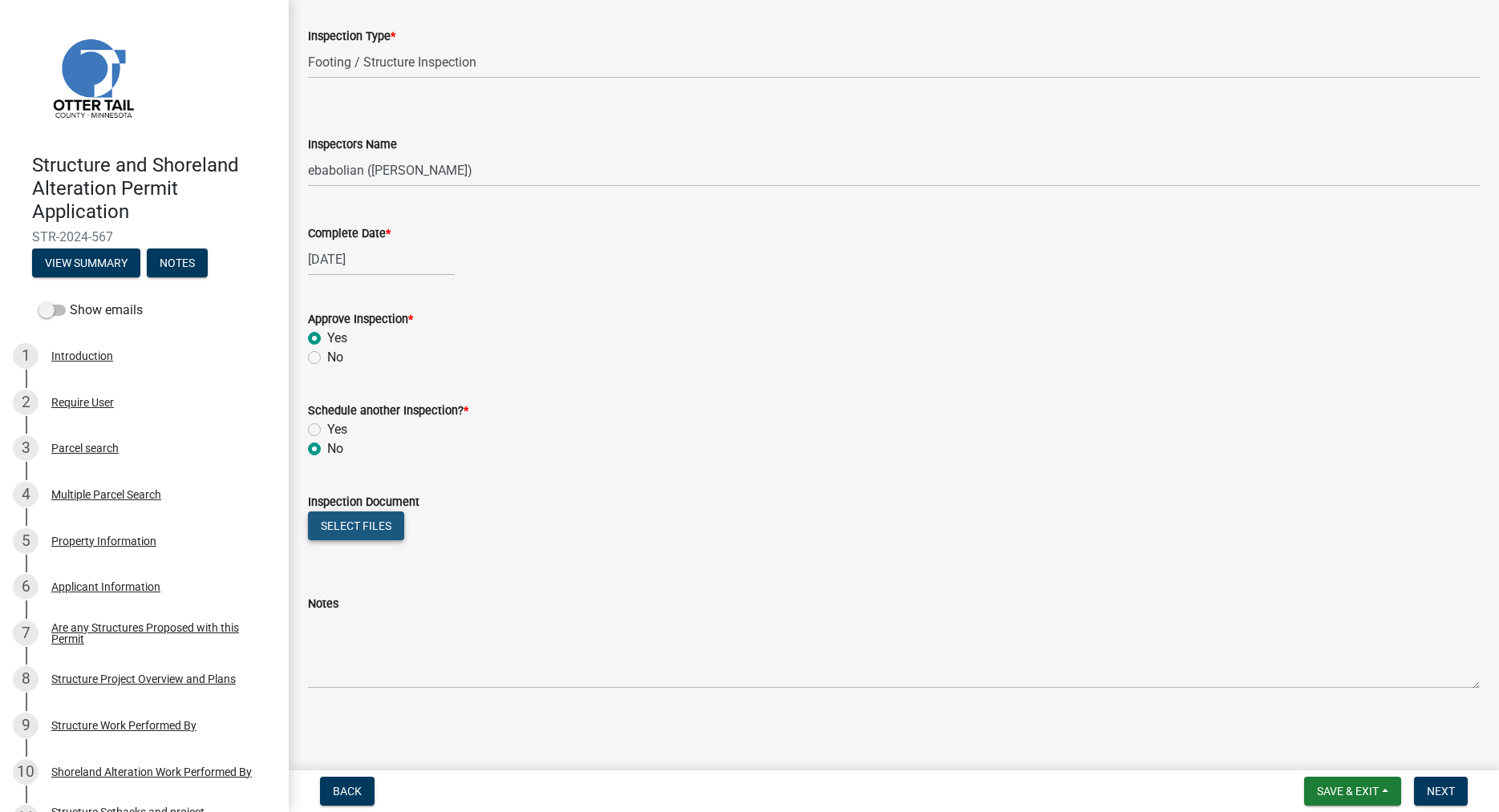
click at [364, 527] on button "Select files" at bounding box center [356, 526] width 96 height 29
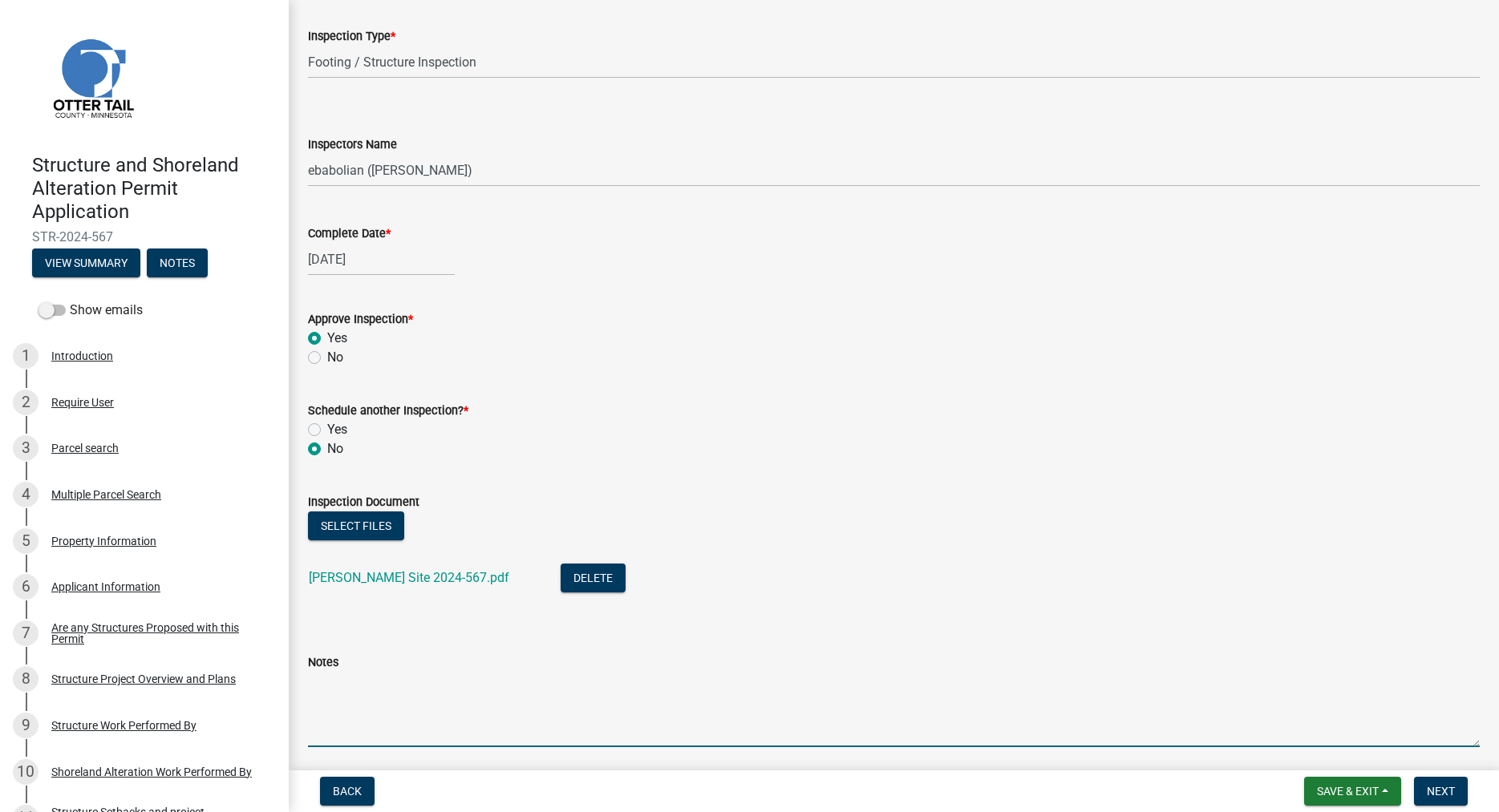
click at [351, 698] on textarea "Notes" at bounding box center [894, 709] width 1172 height 75
type textarea "OK"
click at [1441, 793] on span "Next" at bounding box center [1441, 791] width 28 height 13
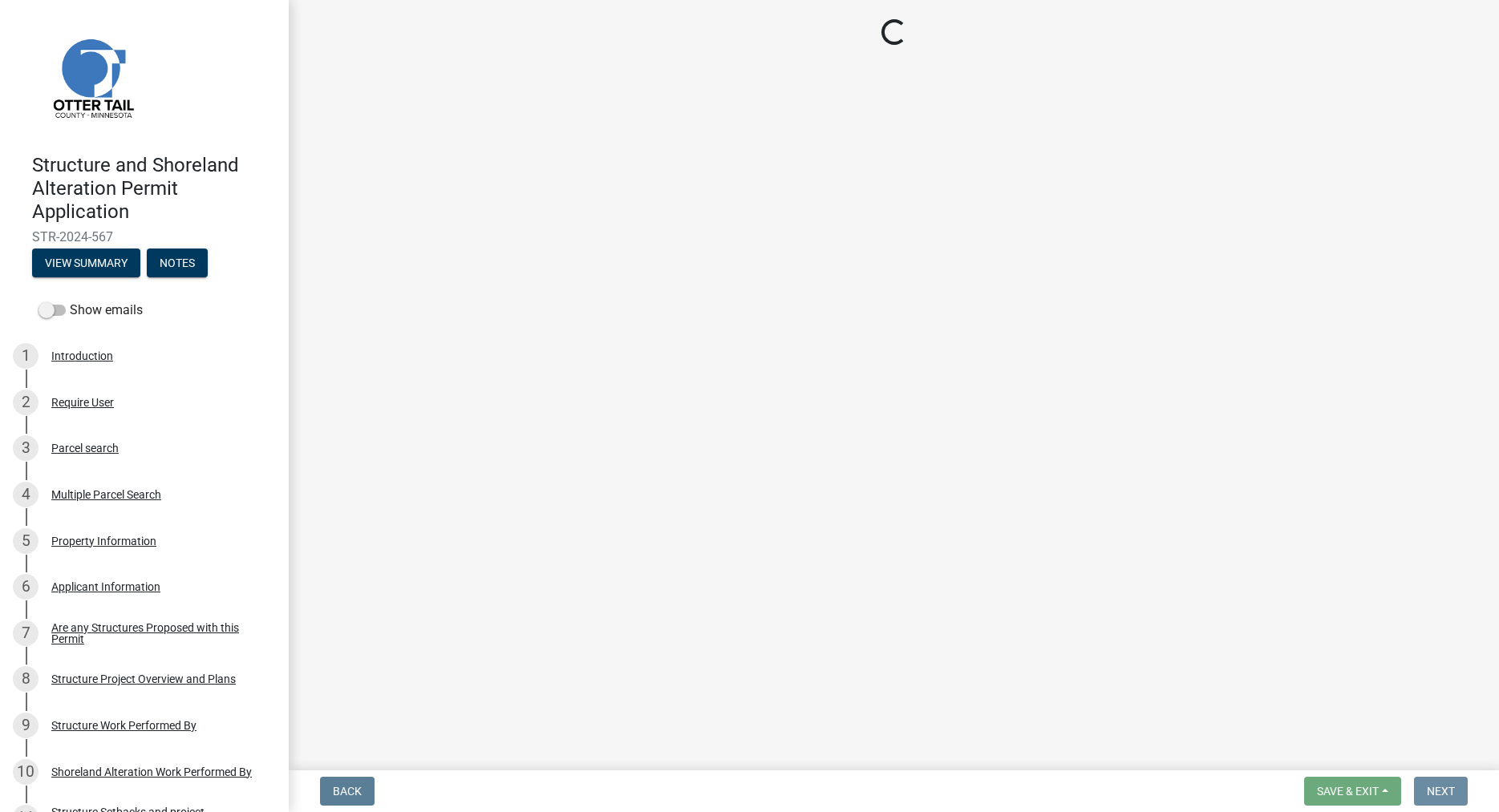
scroll to position [0, 0]
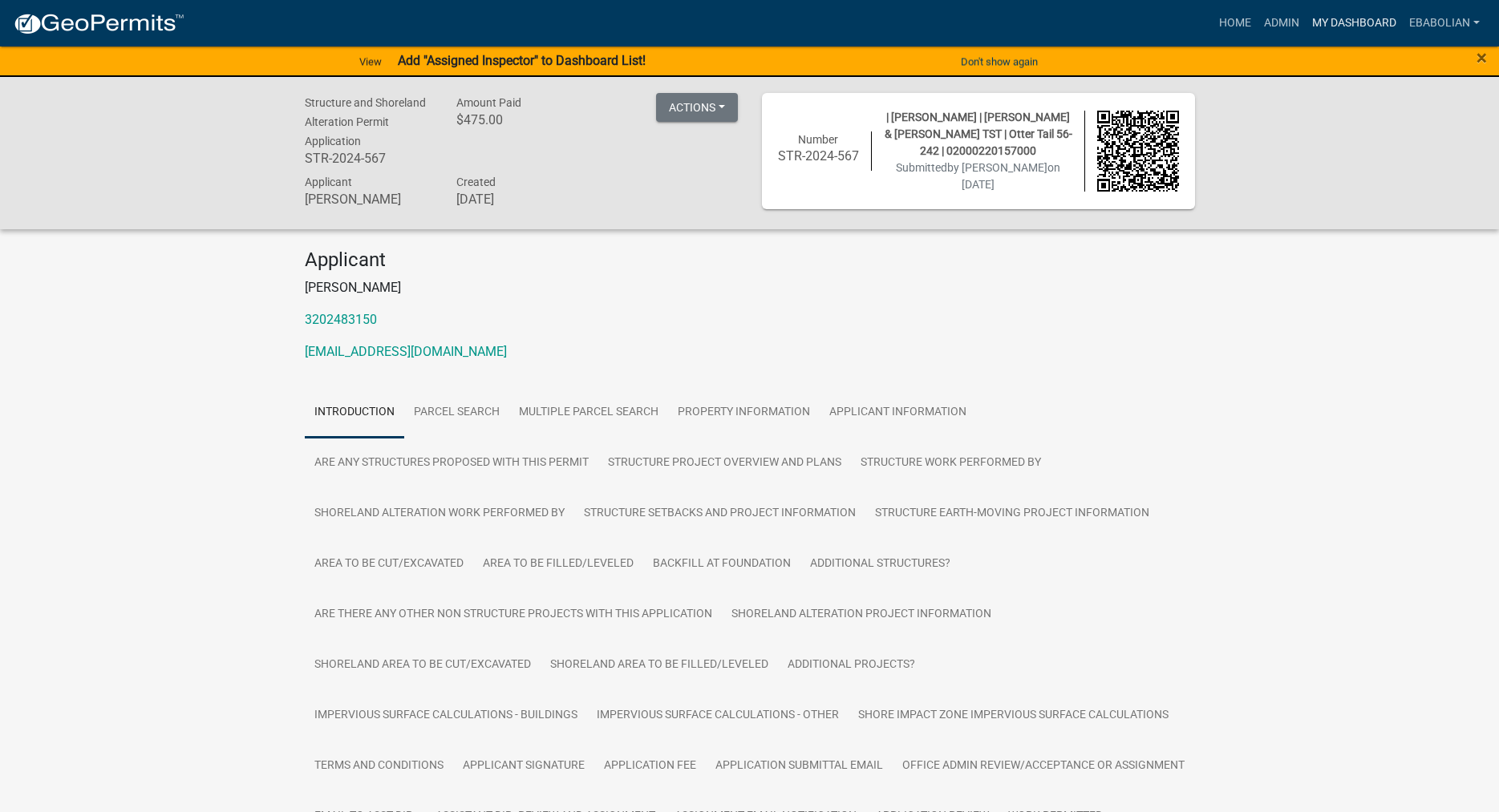
click at [1348, 23] on link "My Dashboard" at bounding box center [1354, 23] width 97 height 31
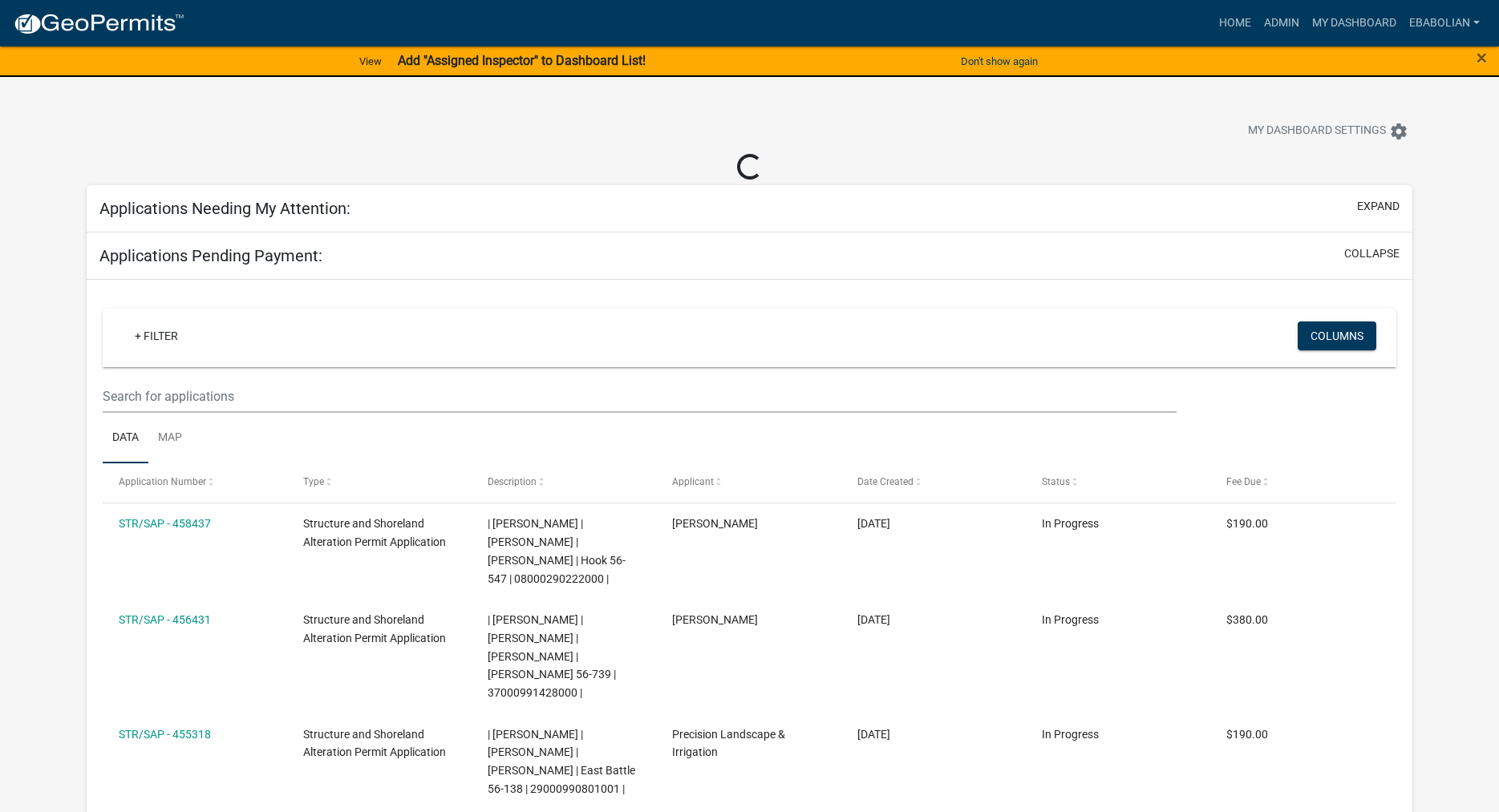
select select "3: 100"
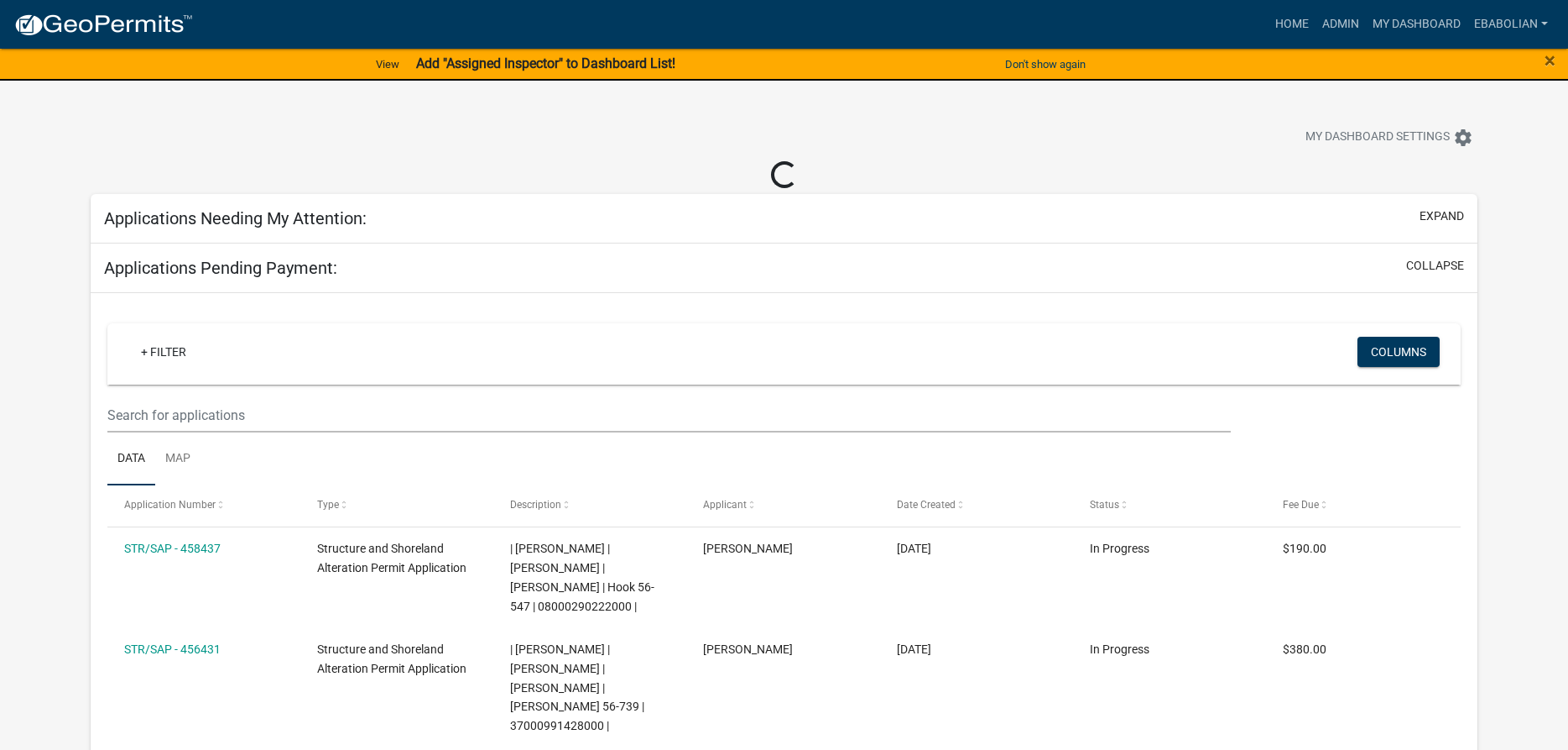
select select "3: 100"
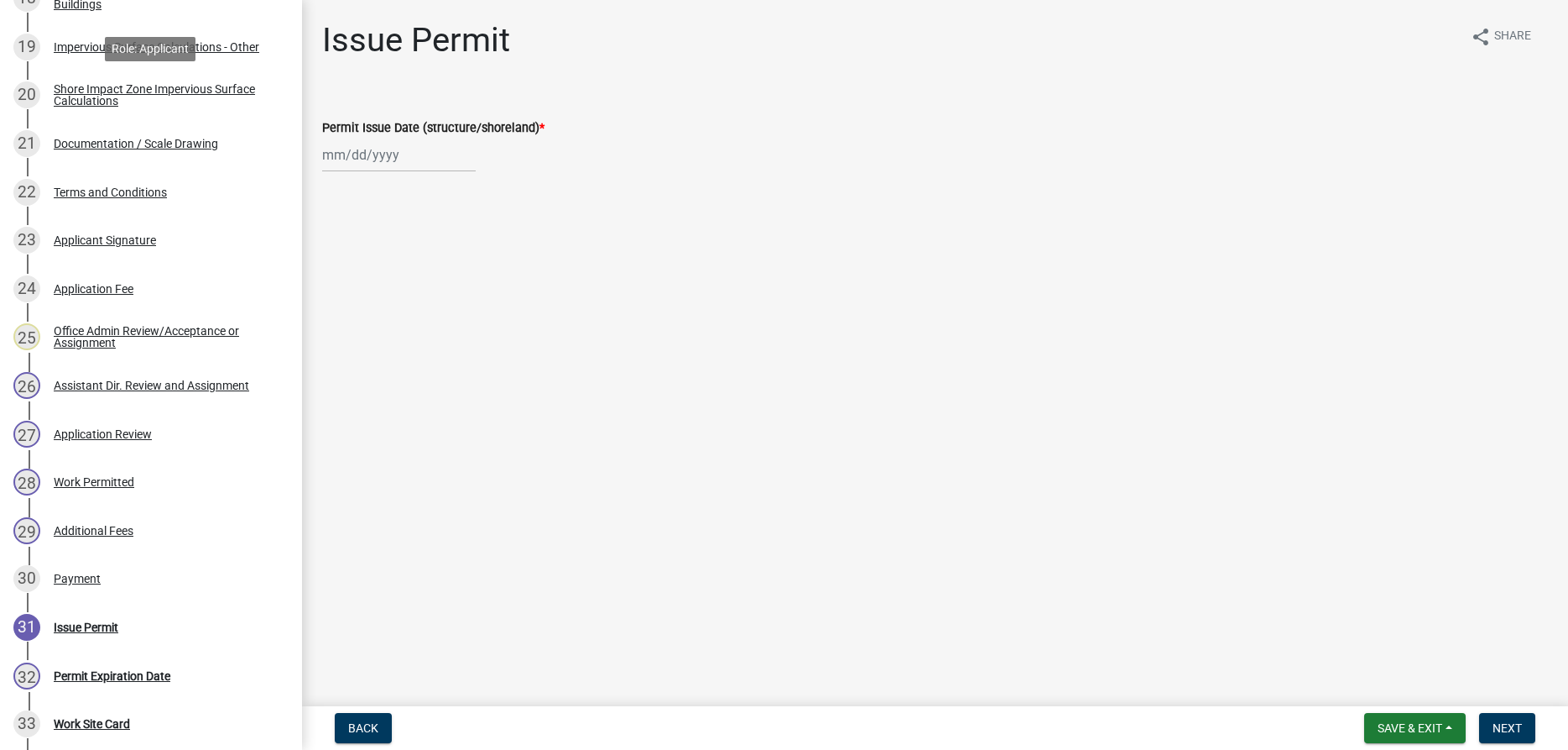
scroll to position [1199, 0]
click at [108, 476] on div "Work Permitted" at bounding box center [95, 479] width 81 height 12
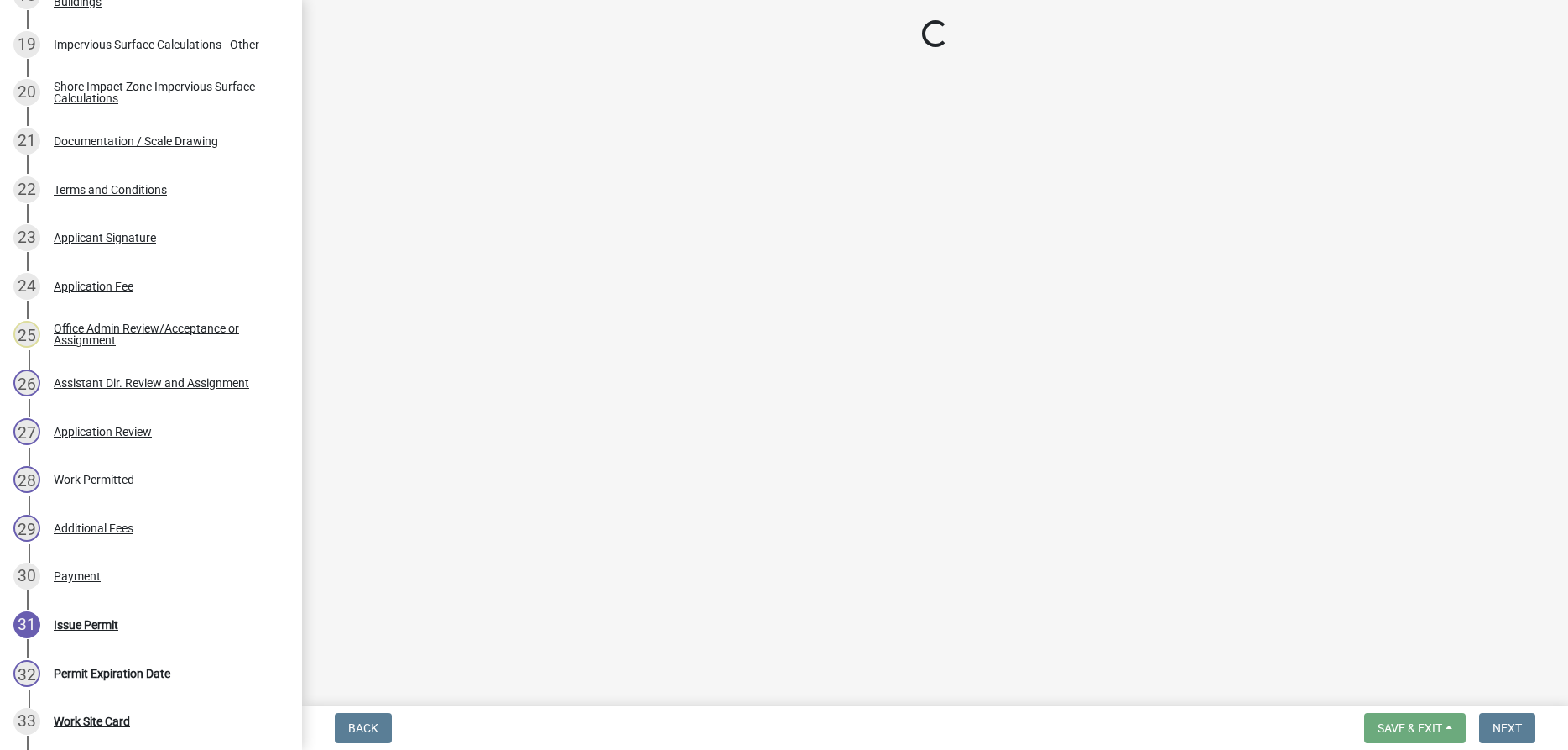
select select "f66be788-4dd6-459d-a9ec-6d83f4dfb709"
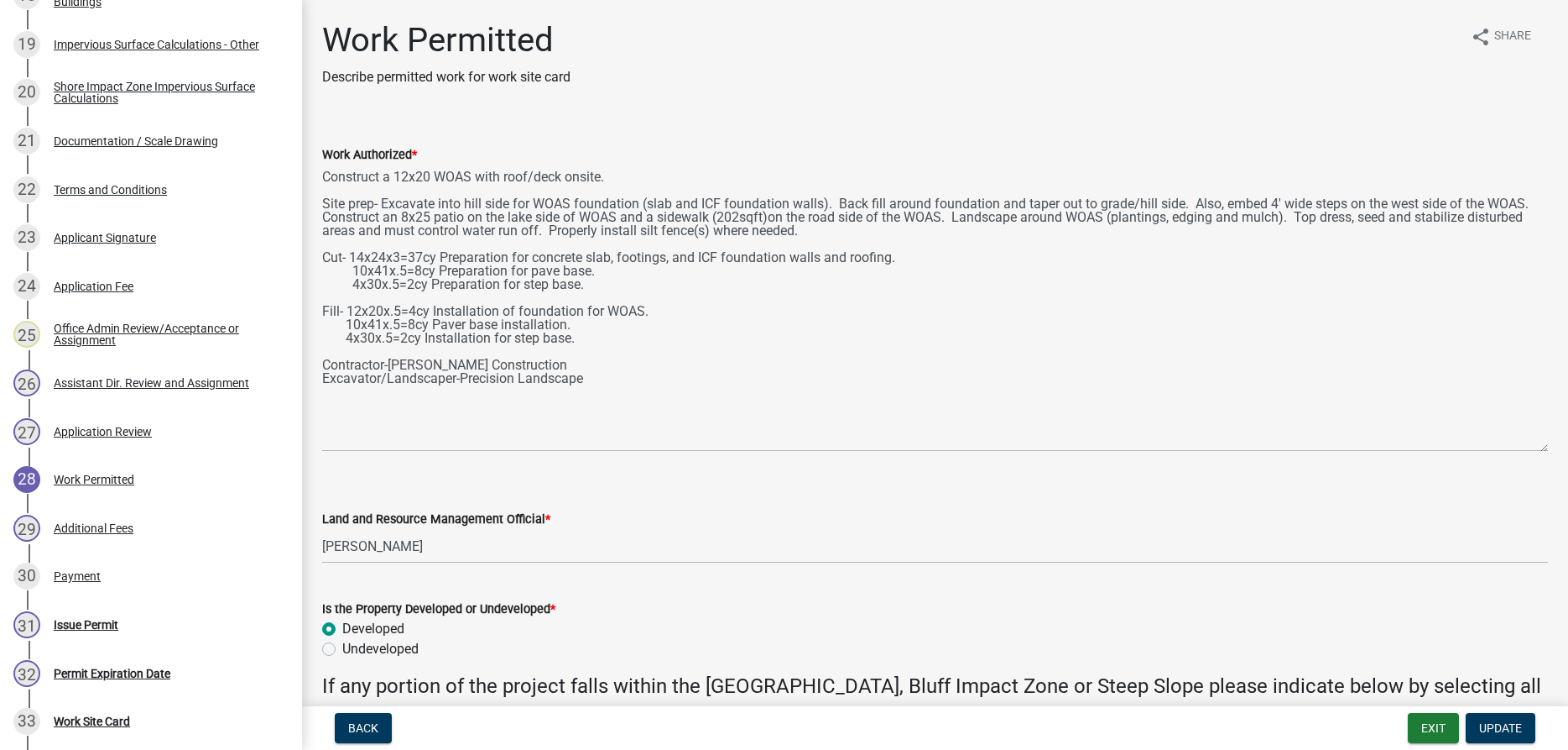
drag, startPoint x: 1540, startPoint y: 241, endPoint x: 1556, endPoint y: 455, distance: 214.6
click at [1548, 452] on textarea "Construct a 12x20 WOAS with roof/deck onsite. Site prep- Excavate into hill sid…" at bounding box center [935, 308] width 1226 height 287
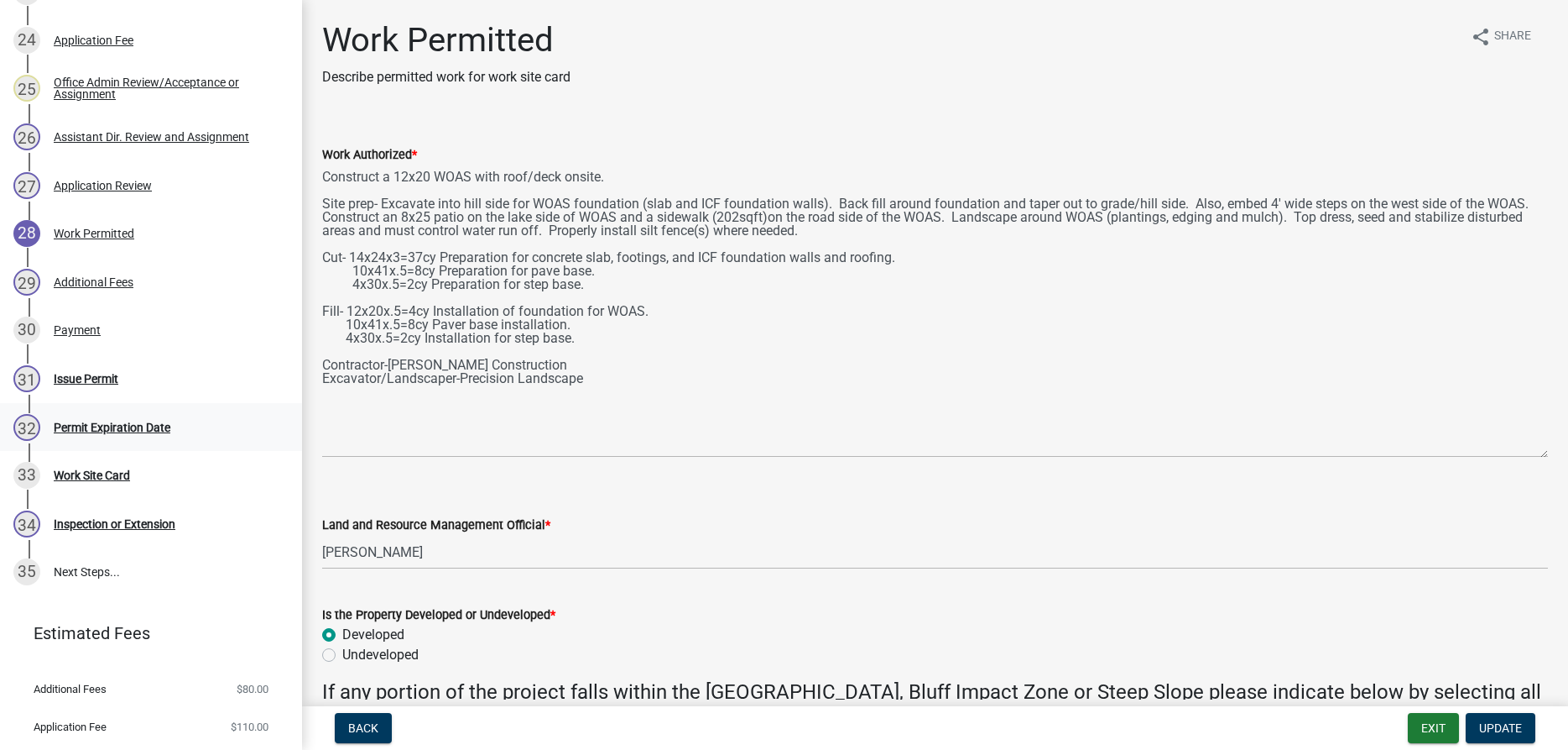
scroll to position [1485, 0]
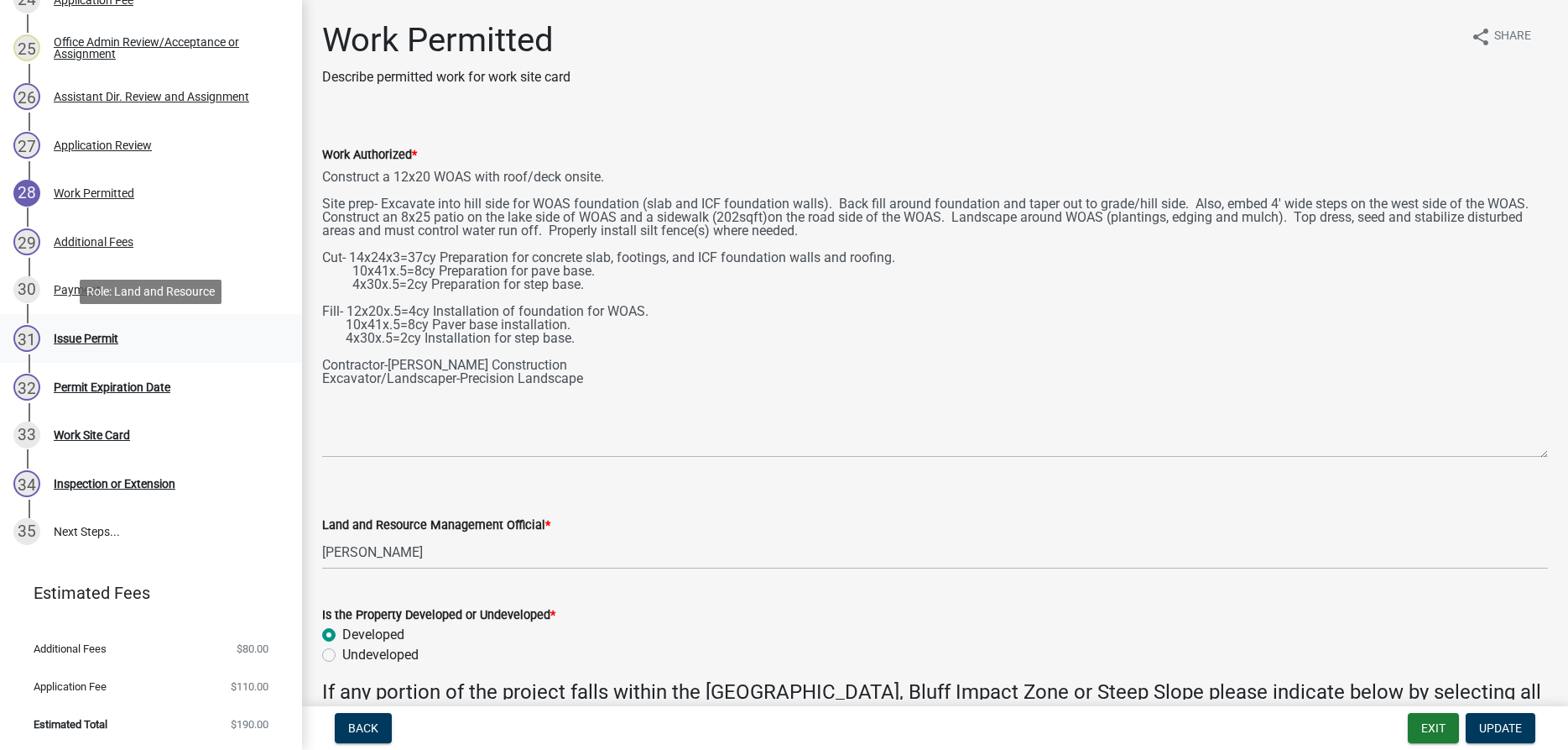
click at [92, 344] on div "Issue Permit" at bounding box center [86, 338] width 64 height 12
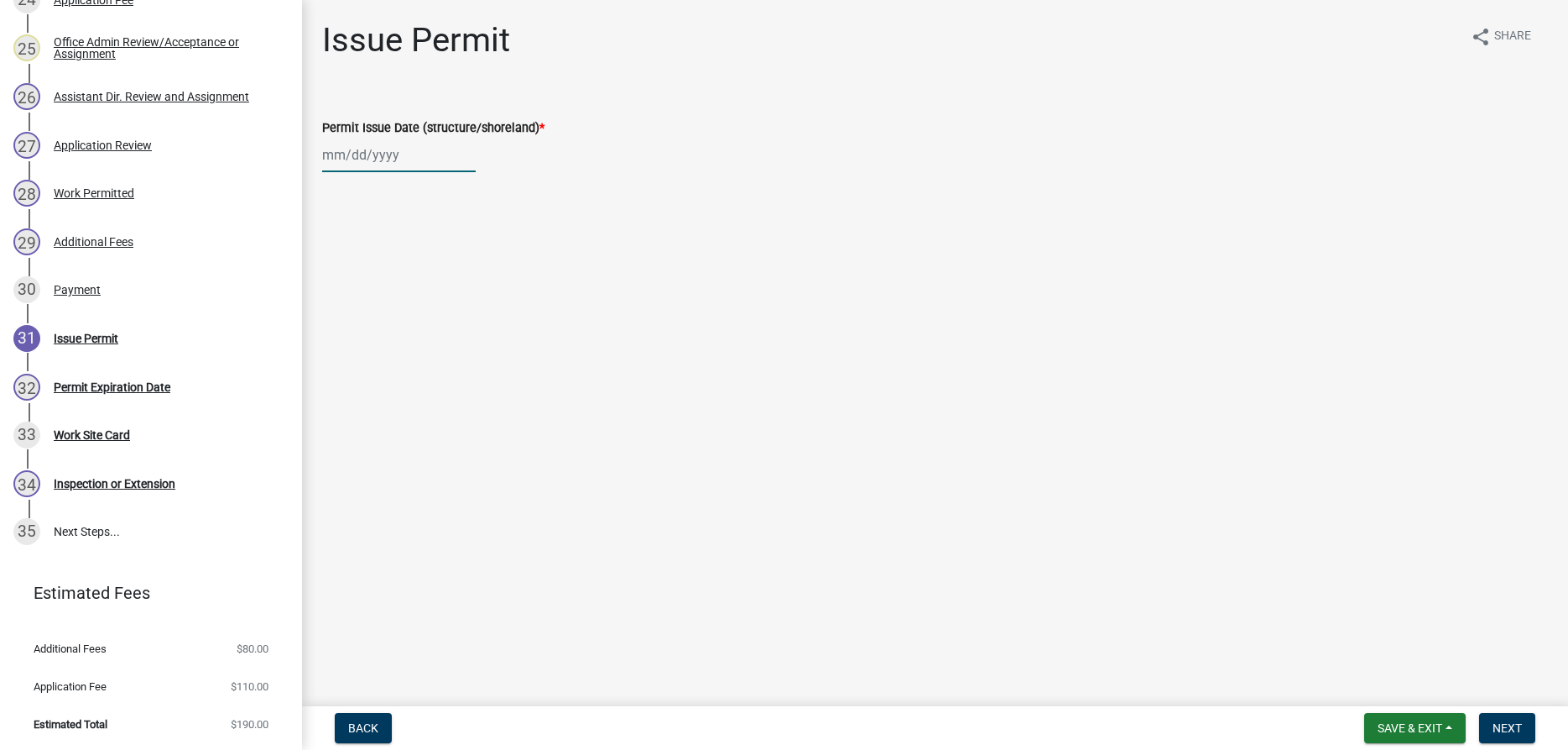
click at [362, 170] on input "Permit Issue Date (structure/shoreland) *" at bounding box center [398, 154] width 153 height 34
select select "8"
select select "2025"
click at [392, 297] on div "13" at bounding box center [392, 297] width 27 height 27
type input "[DATE]"
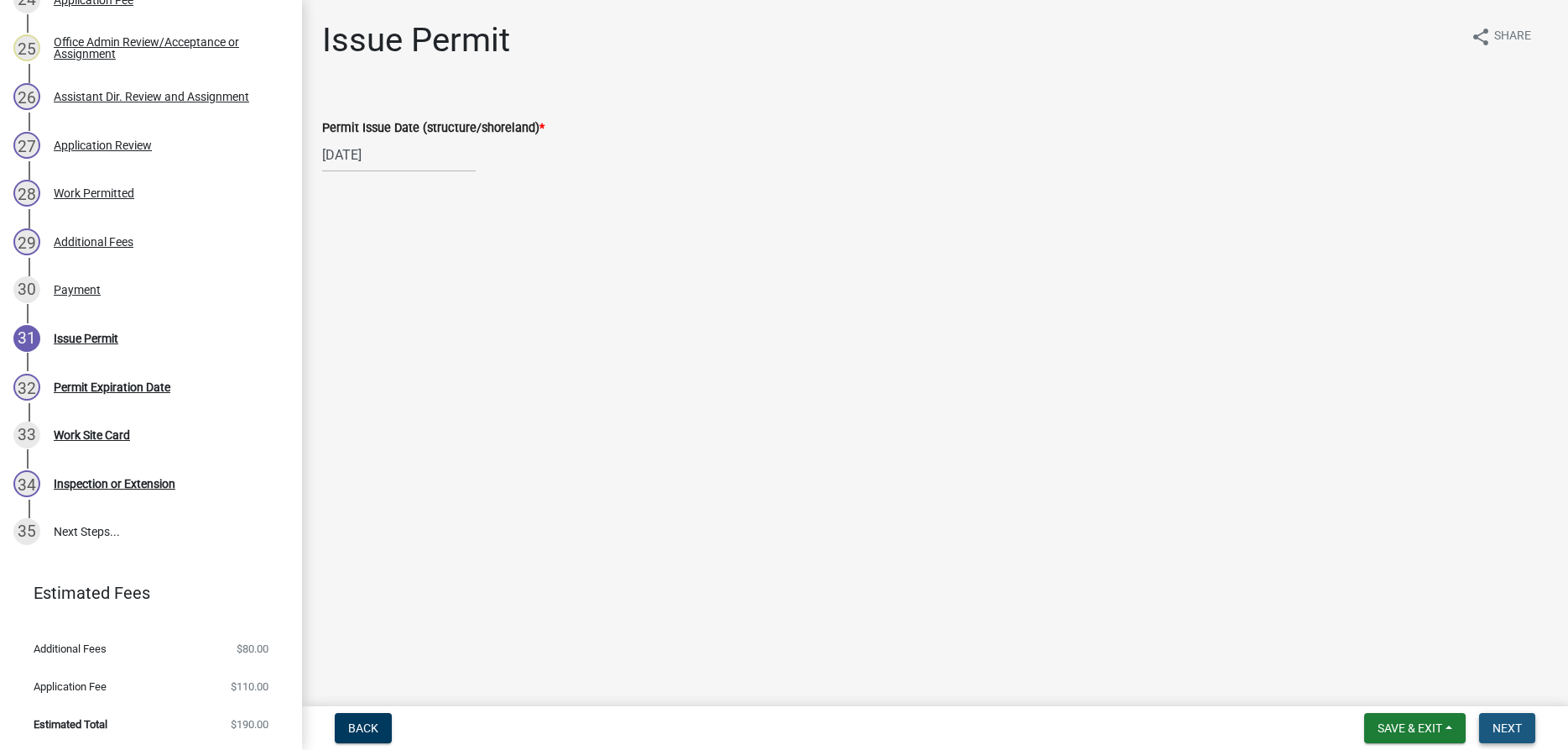
click at [1497, 726] on span "Next" at bounding box center [1507, 728] width 29 height 14
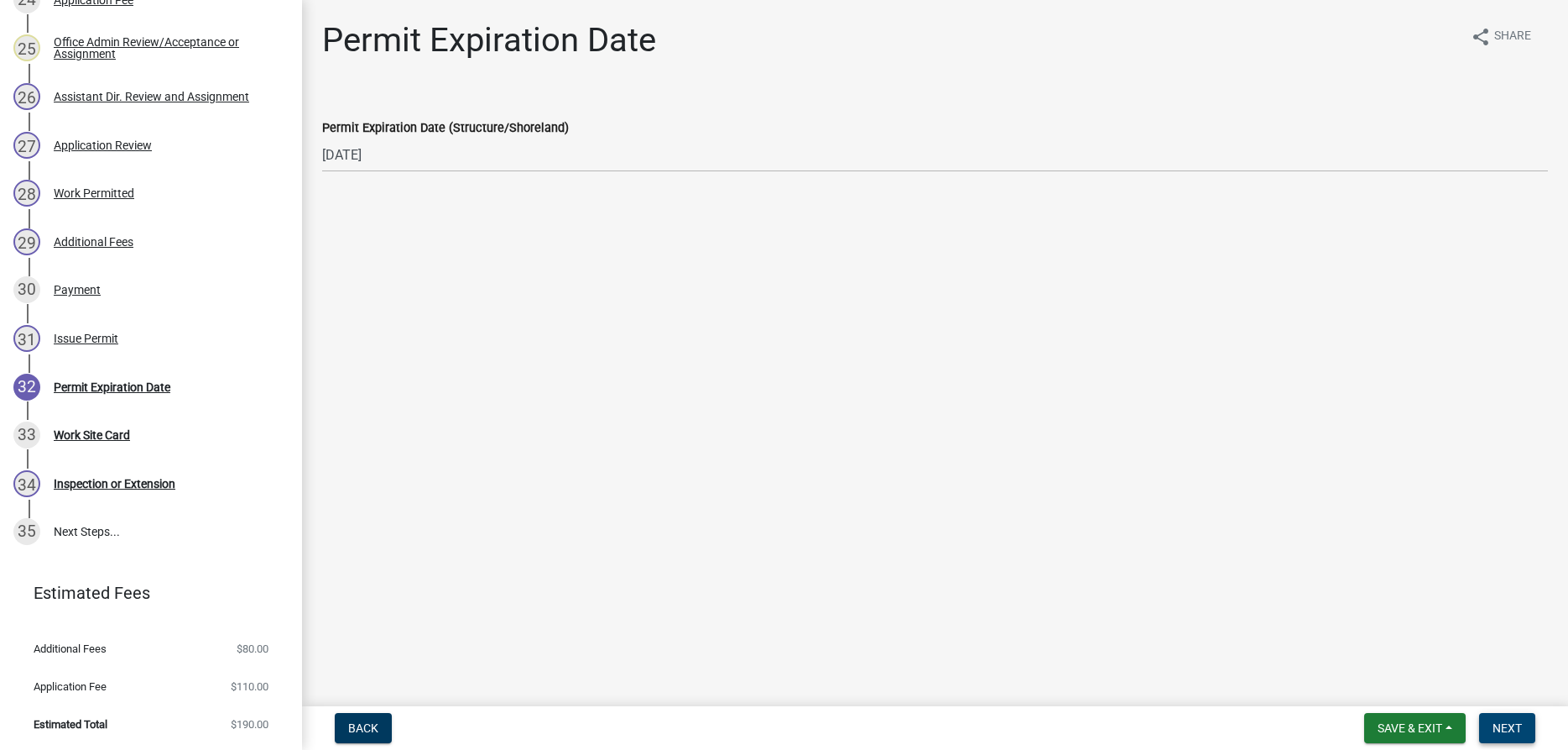
click at [1514, 731] on span "Next" at bounding box center [1507, 728] width 29 height 14
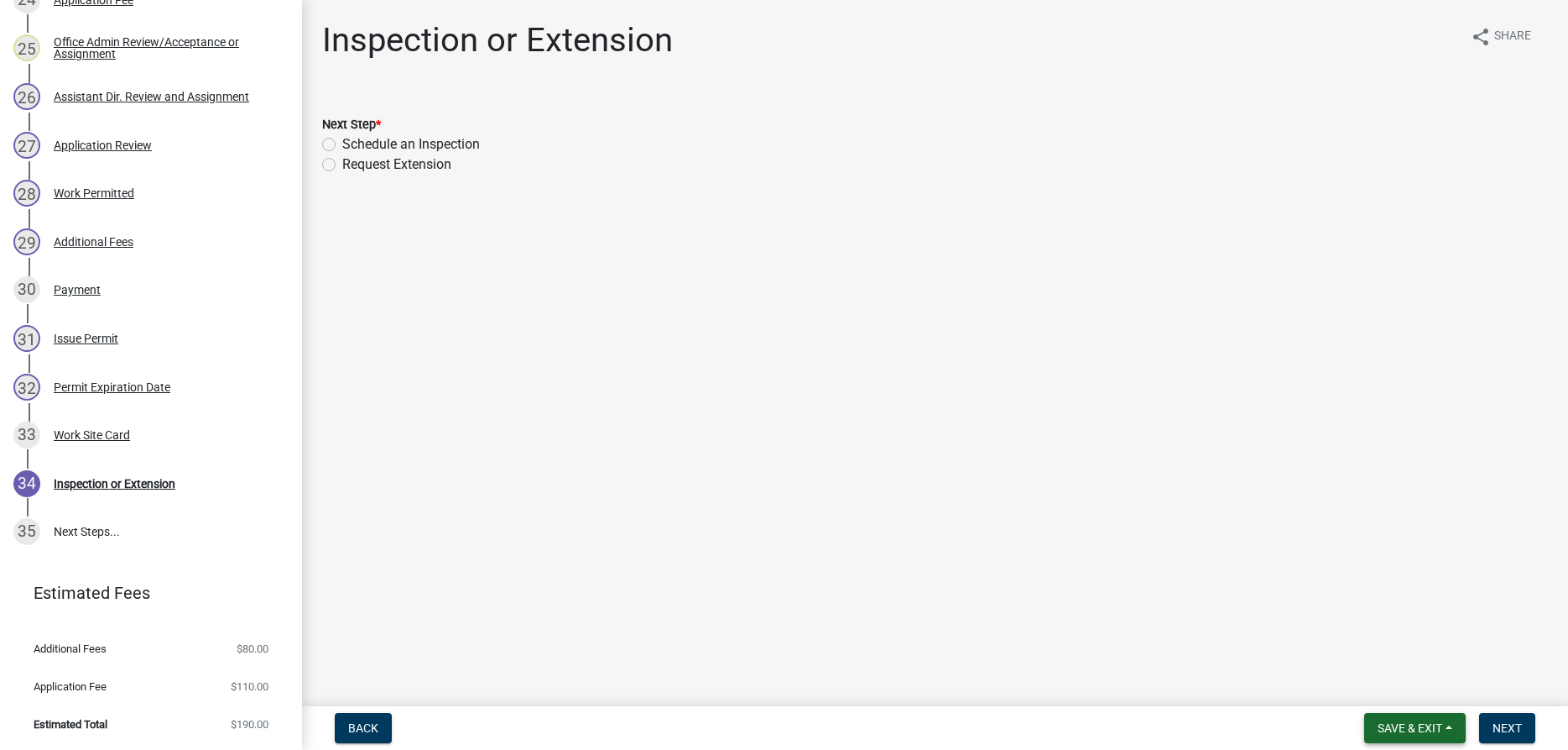
click at [1418, 721] on button "Save & Exit" at bounding box center [1415, 727] width 102 height 30
click at [1376, 689] on button "Save & Exit" at bounding box center [1398, 684] width 134 height 40
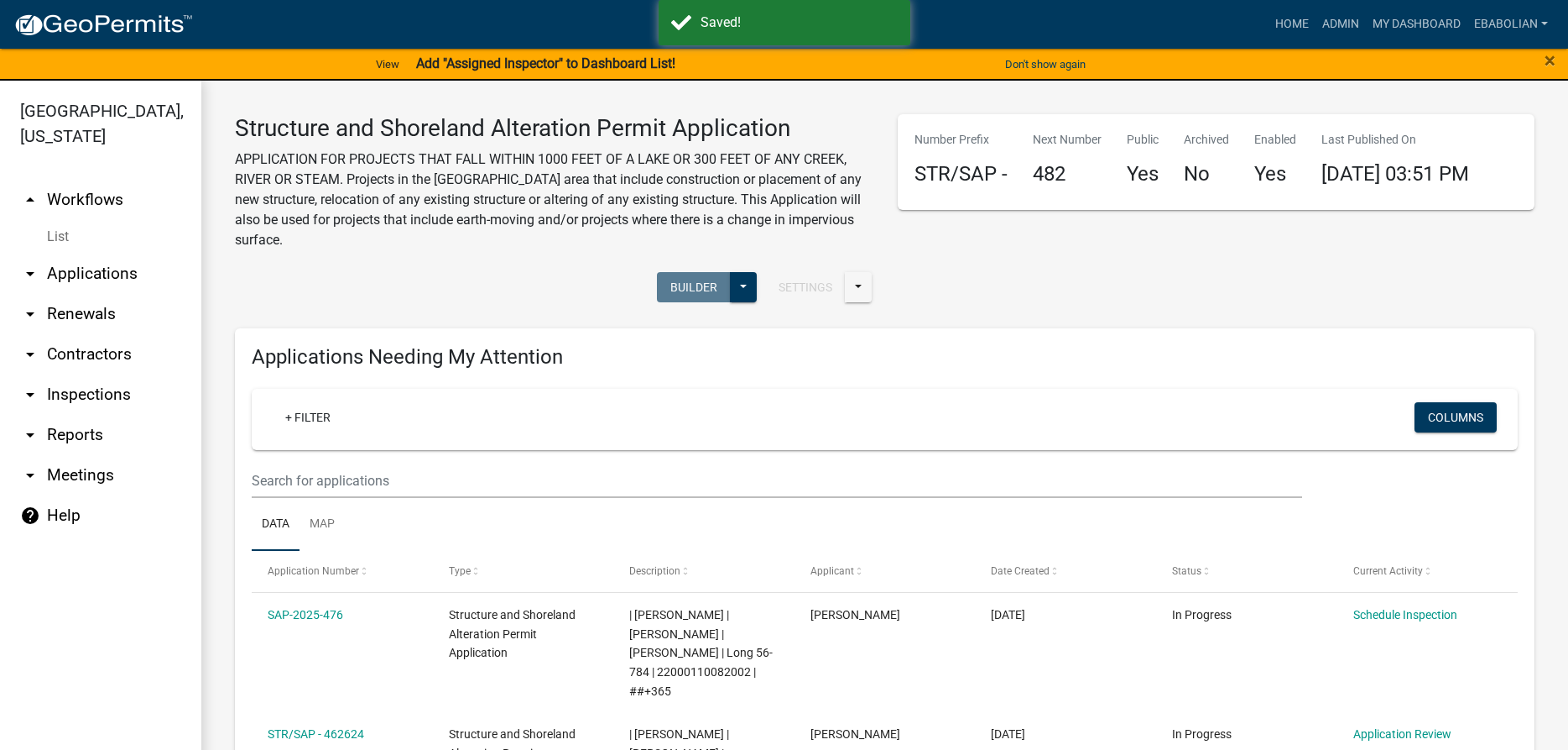
select select "3: 100"
